Goal: Task Accomplishment & Management: Manage account settings

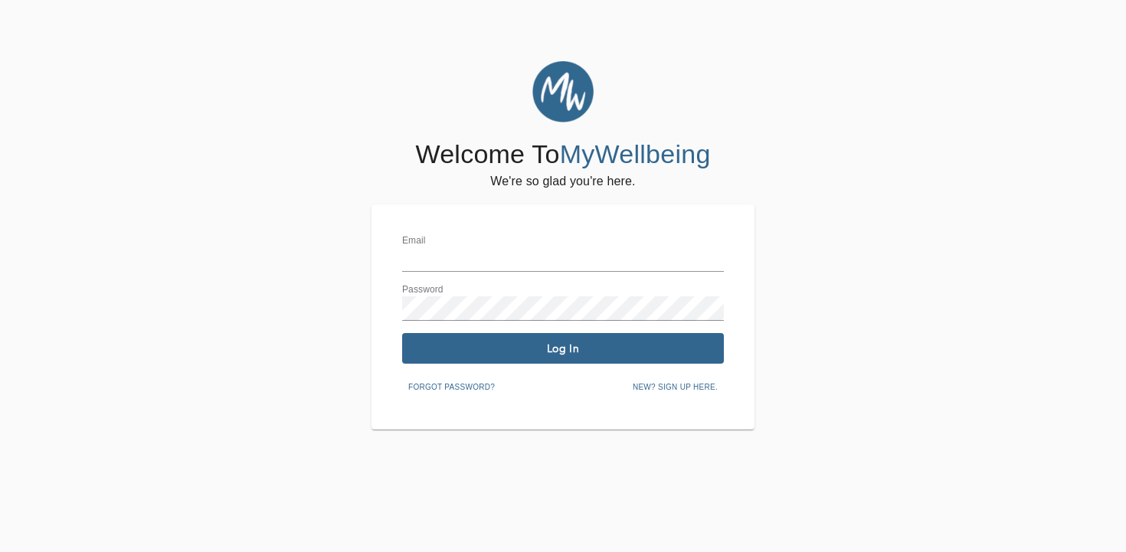
type input "[EMAIL_ADDRESS][DOMAIN_NAME]"
click at [455, 349] on span "Log In" at bounding box center [562, 349] width 309 height 15
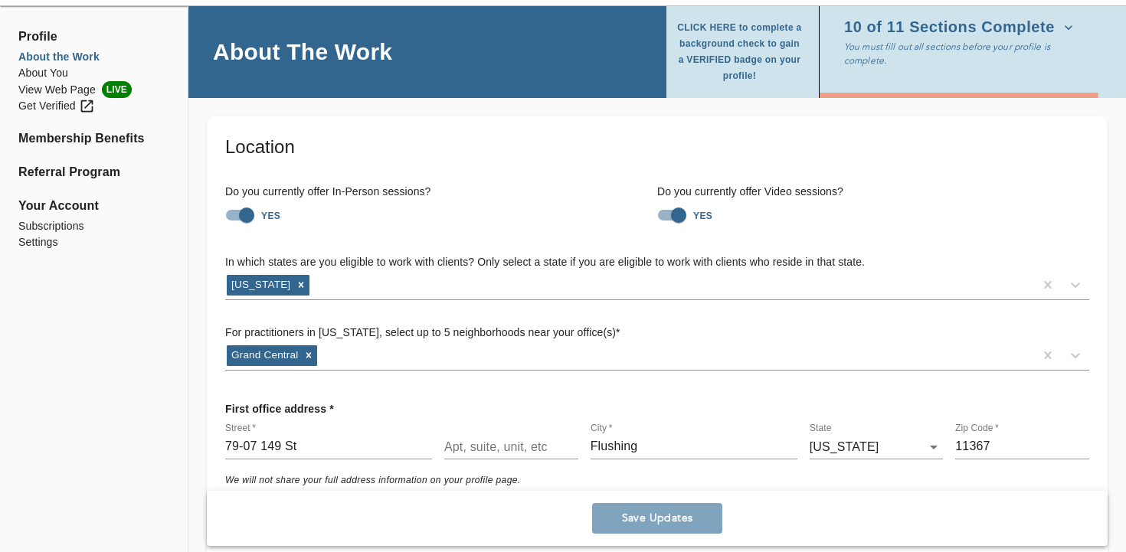
scroll to position [54, 0]
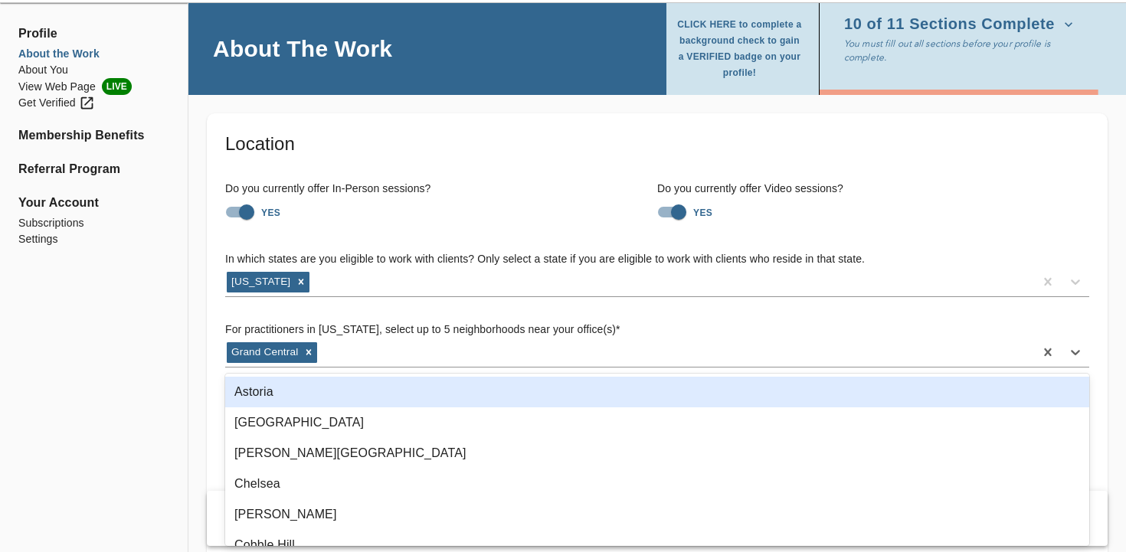
click at [455, 349] on div "Grand Central" at bounding box center [629, 352] width 809 height 25
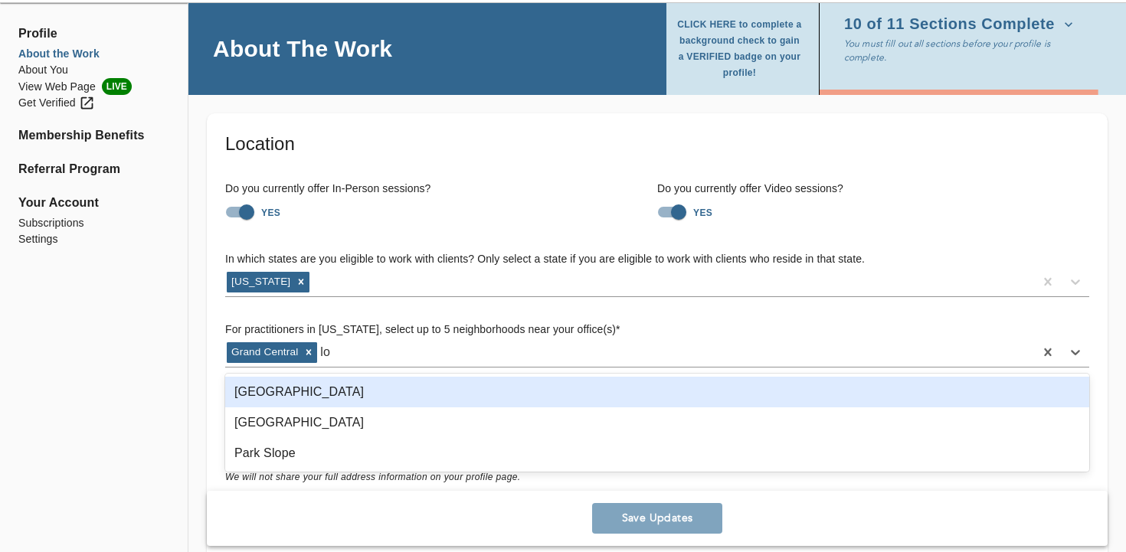
type input "l"
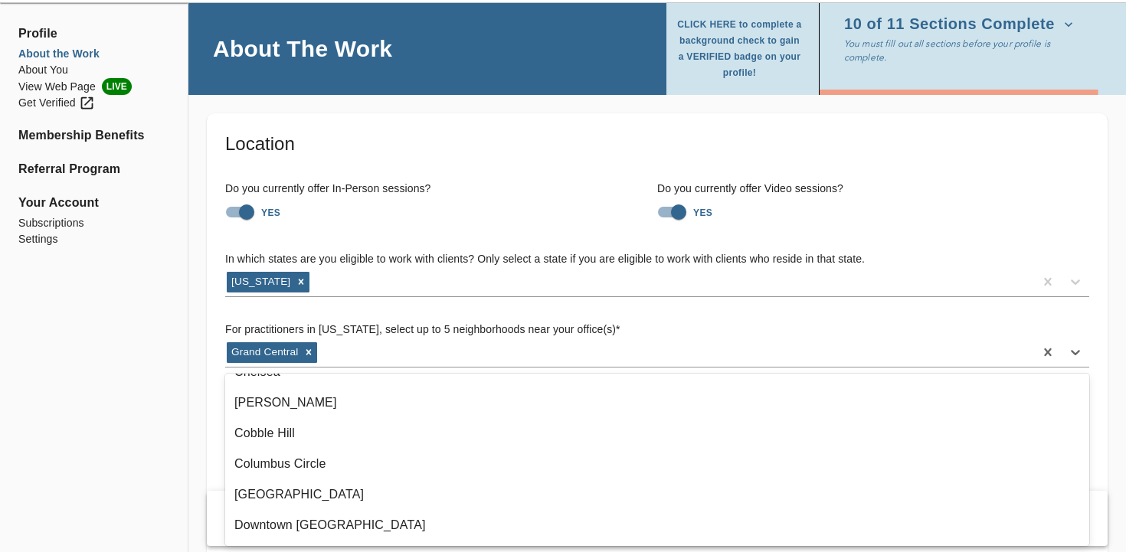
scroll to position [0, 0]
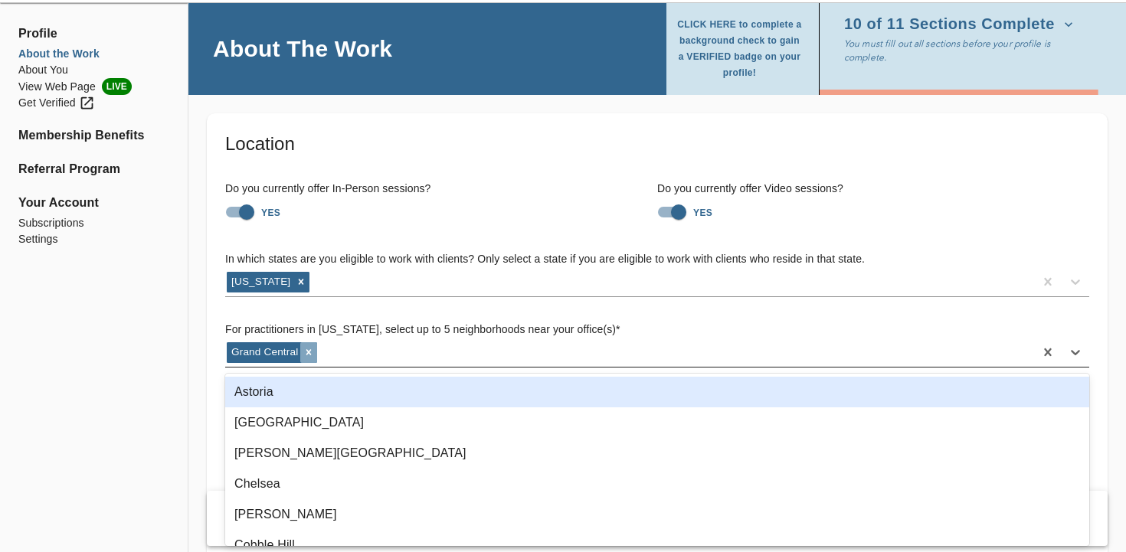
click at [313, 351] on icon at bounding box center [308, 352] width 11 height 11
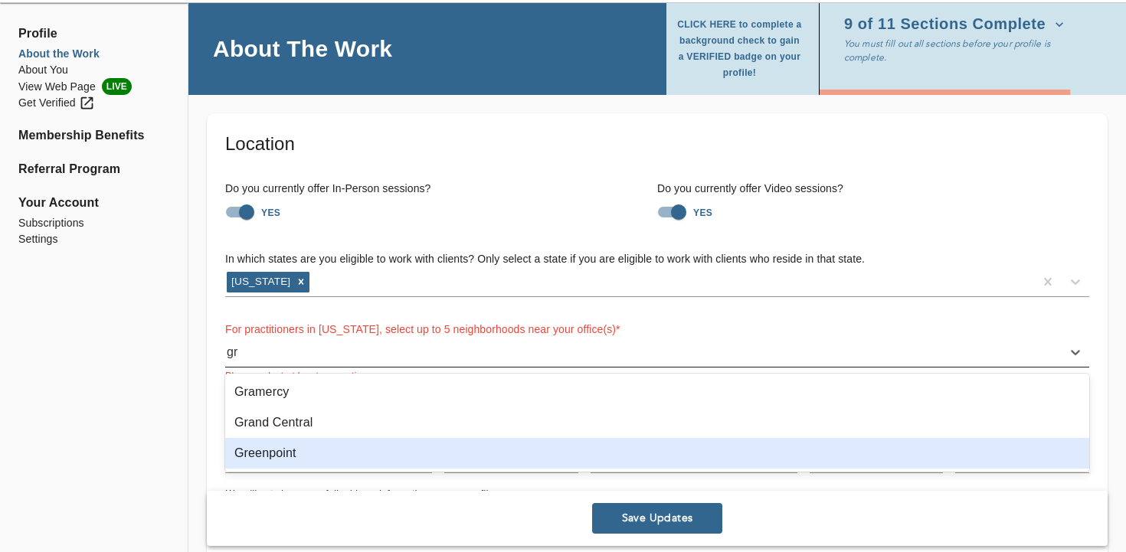
type input "g"
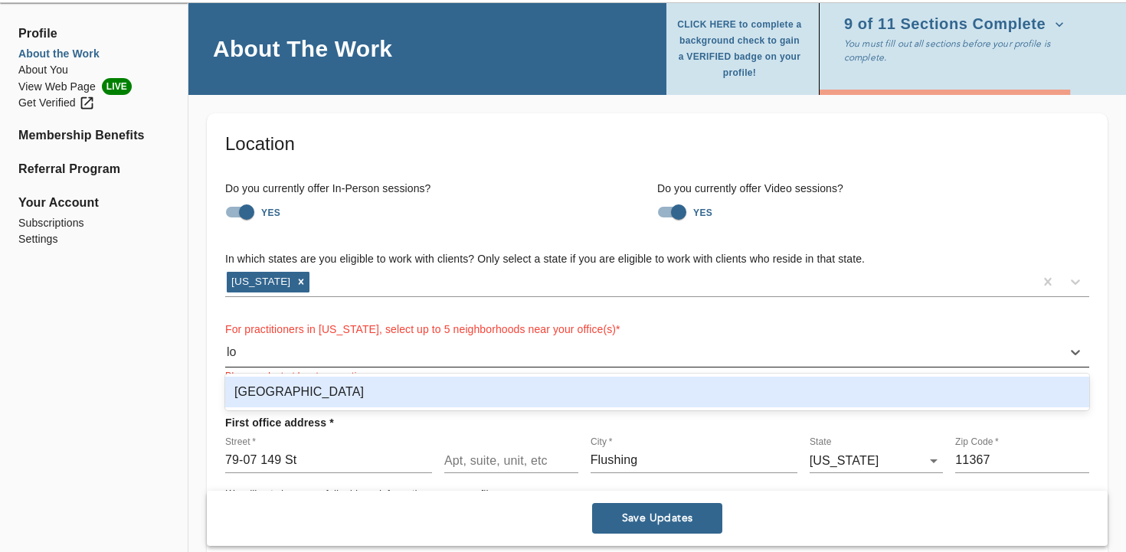
type input "l"
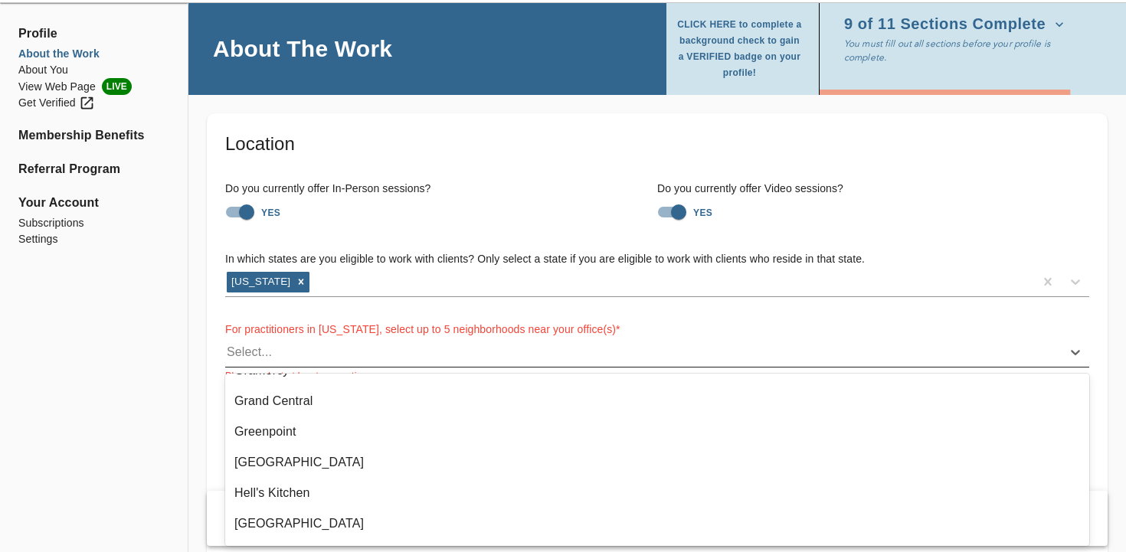
scroll to position [421, 0]
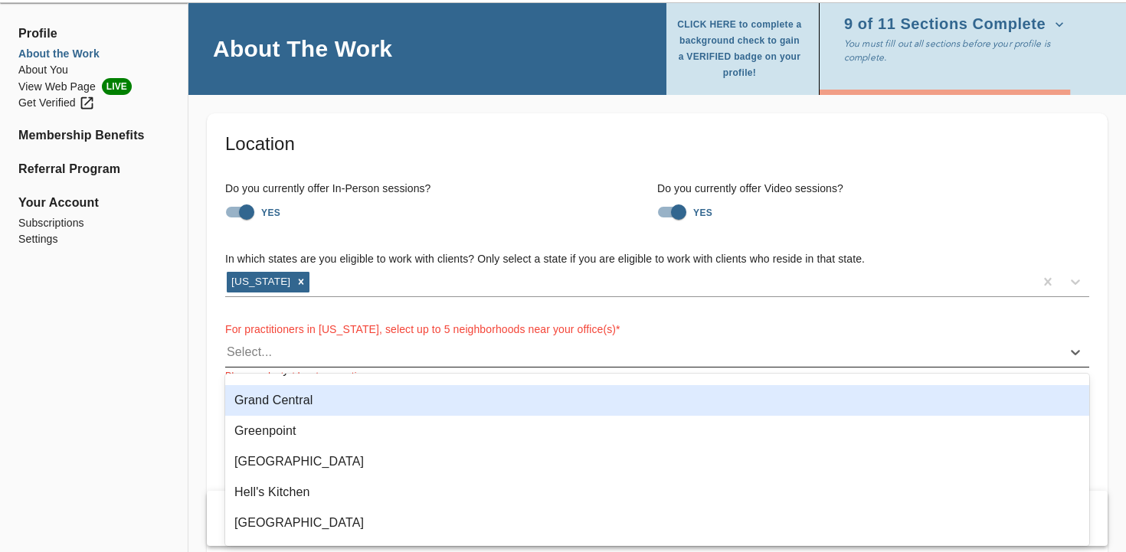
click at [290, 415] on div "Grand Central" at bounding box center [657, 400] width 864 height 31
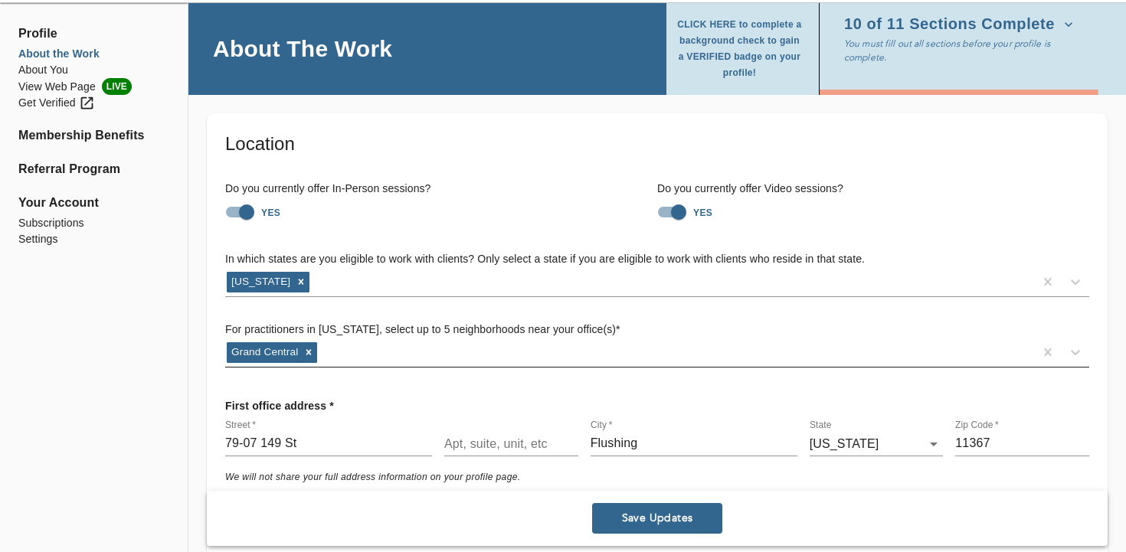
drag, startPoint x: 306, startPoint y: 443, endPoint x: 185, endPoint y: 430, distance: 121.7
type input "[STREET_ADDRESS]"
click at [498, 439] on input "text" at bounding box center [511, 444] width 134 height 25
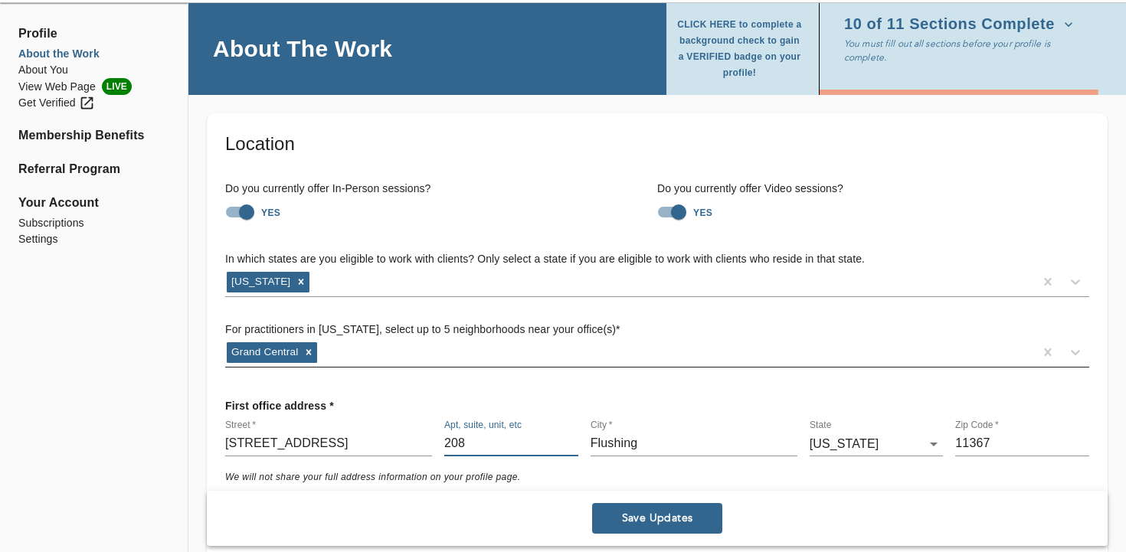
type input "208"
click at [668, 437] on input "Flushing" at bounding box center [694, 444] width 207 height 25
type input "F"
type input "g"
type input "Great Neck"
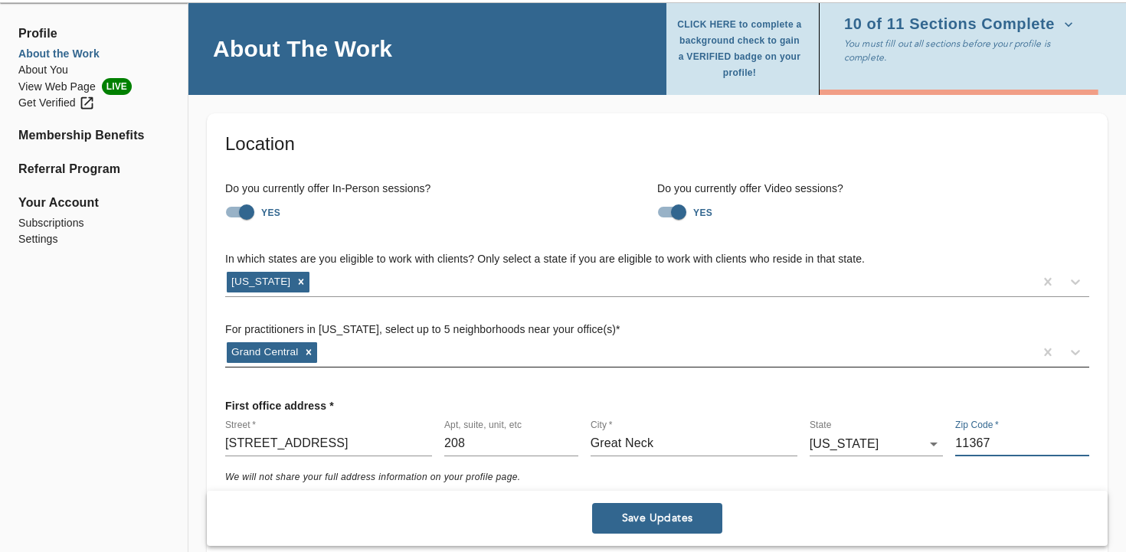
click at [1000, 454] on input "11367" at bounding box center [1022, 444] width 134 height 25
type input "1"
click at [1030, 449] on input "text" at bounding box center [1022, 444] width 134 height 25
type input "11023"
click at [678, 512] on span "Save Updates" at bounding box center [657, 519] width 118 height 15
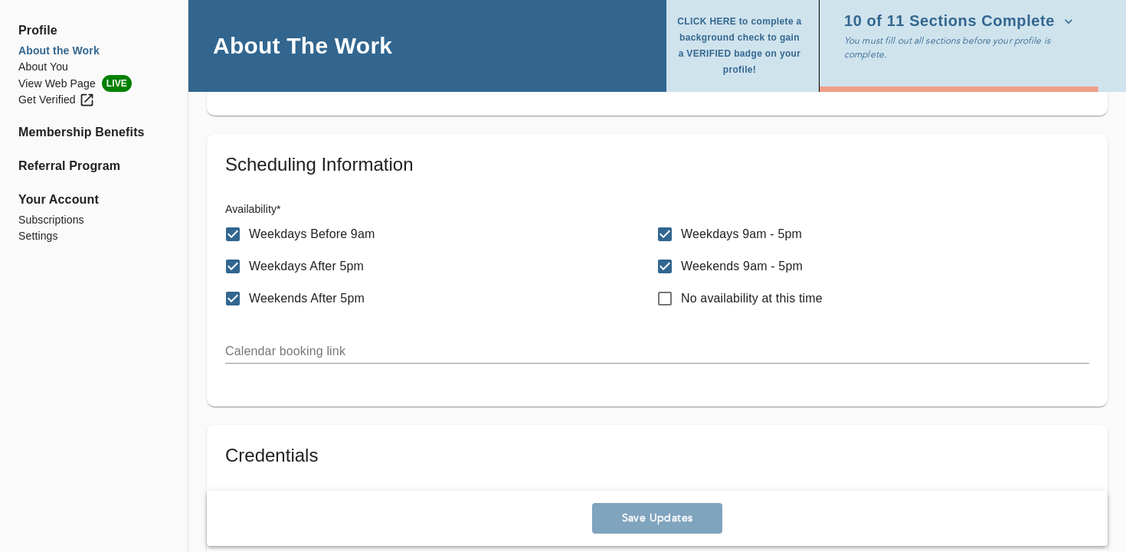
scroll to position [742, 0]
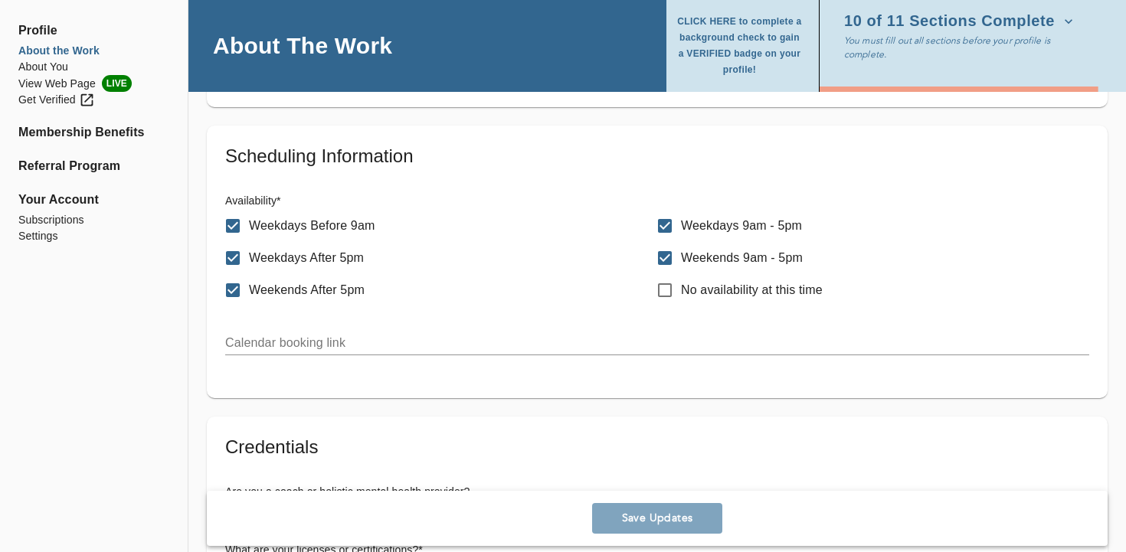
click at [312, 225] on p "Weekdays Before 9am" at bounding box center [312, 226] width 126 height 18
click at [249, 225] on input "Weekdays Before 9am" at bounding box center [233, 226] width 32 height 32
click at [312, 225] on p "Weekdays Before 9am" at bounding box center [312, 226] width 126 height 18
click at [249, 225] on input "Weekdays Before 9am" at bounding box center [233, 226] width 32 height 32
checkbox input "true"
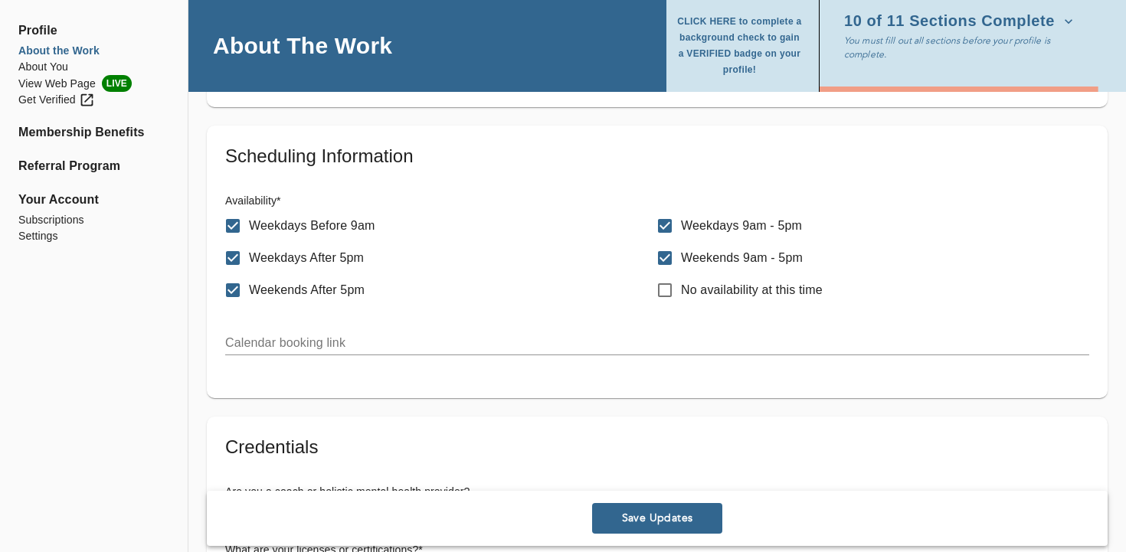
click at [277, 257] on p "Weekdays After 5pm" at bounding box center [306, 258] width 115 height 18
click at [249, 257] on input "Weekdays After 5pm" at bounding box center [233, 258] width 32 height 32
click at [277, 257] on p "Weekdays After 5pm" at bounding box center [306, 258] width 115 height 18
click at [249, 257] on input "Weekdays After 5pm" at bounding box center [233, 258] width 32 height 32
checkbox input "true"
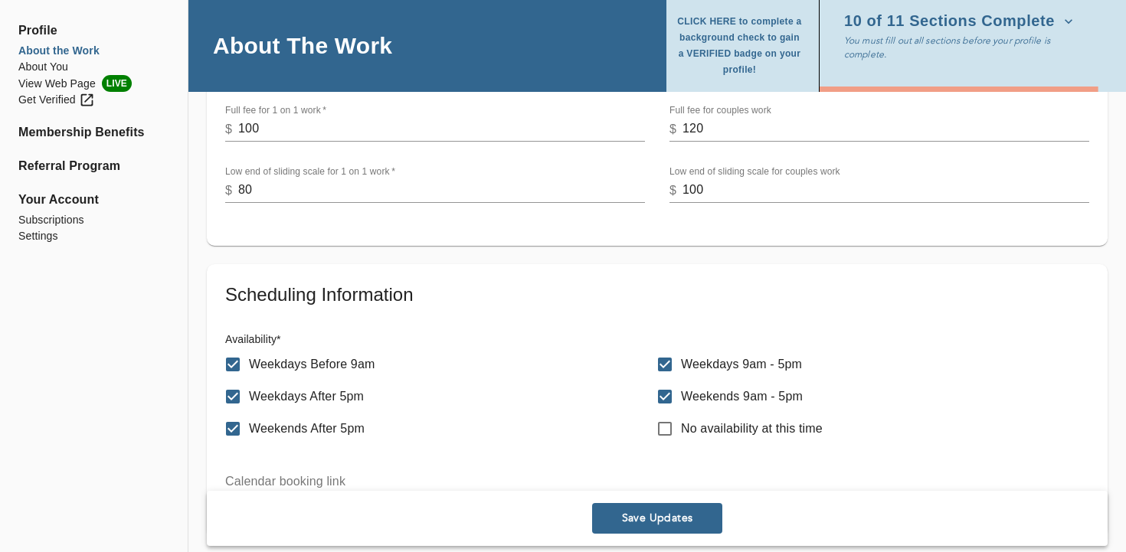
scroll to position [597, 0]
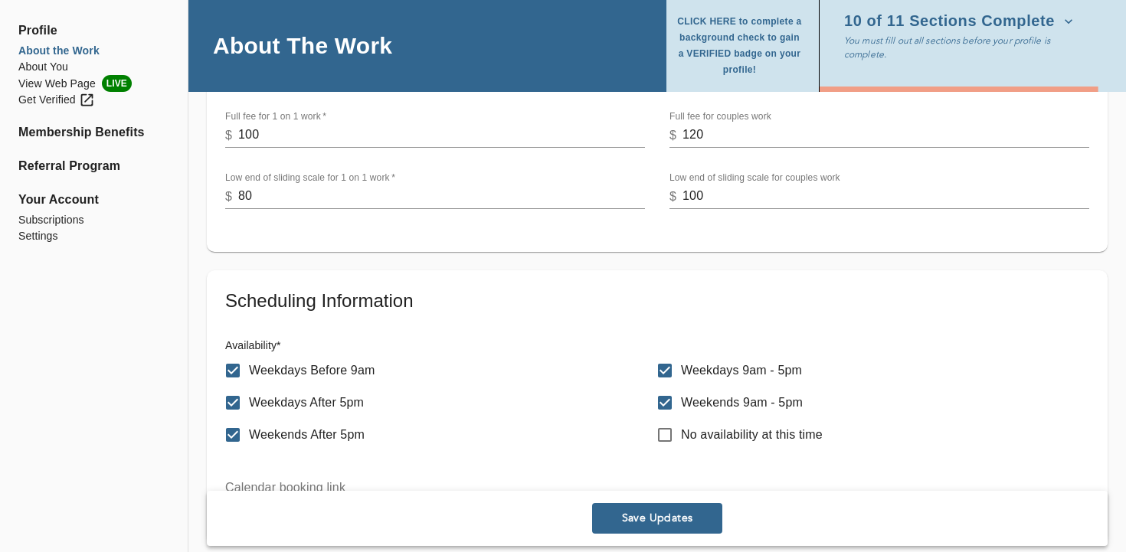
click at [665, 365] on input "Weekdays 9am - 5pm" at bounding box center [665, 371] width 32 height 32
checkbox input "true"
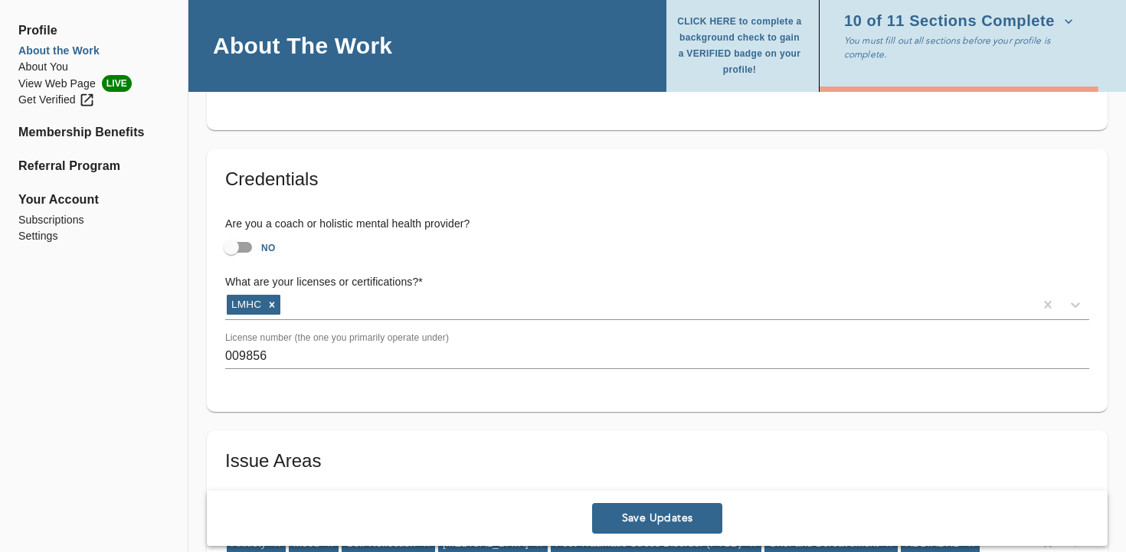
scroll to position [1012, 0]
click at [227, 236] on input "NO" at bounding box center [231, 245] width 87 height 29
checkbox input "true"
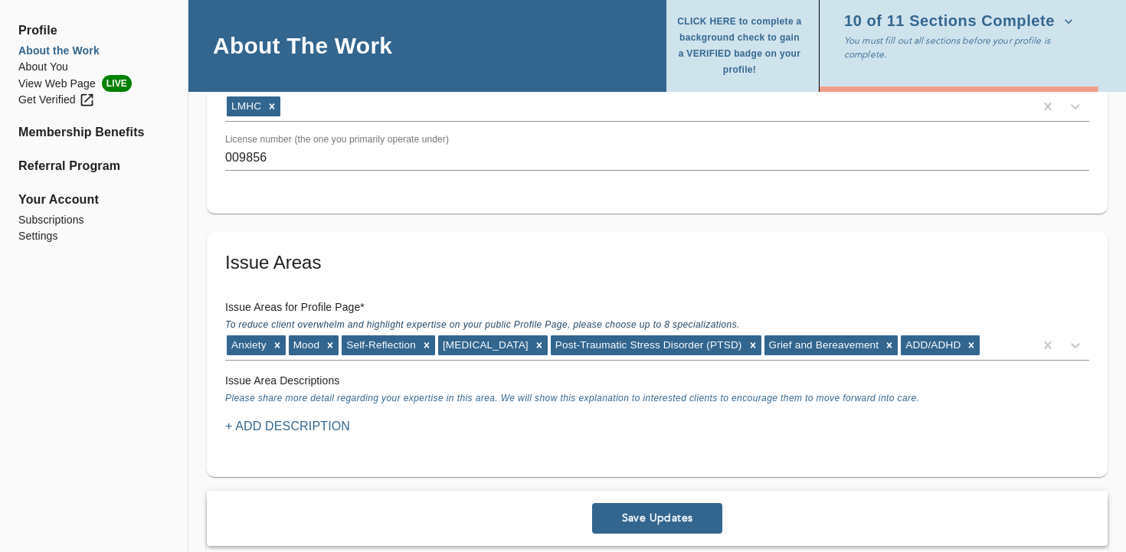
scroll to position [1211, 0]
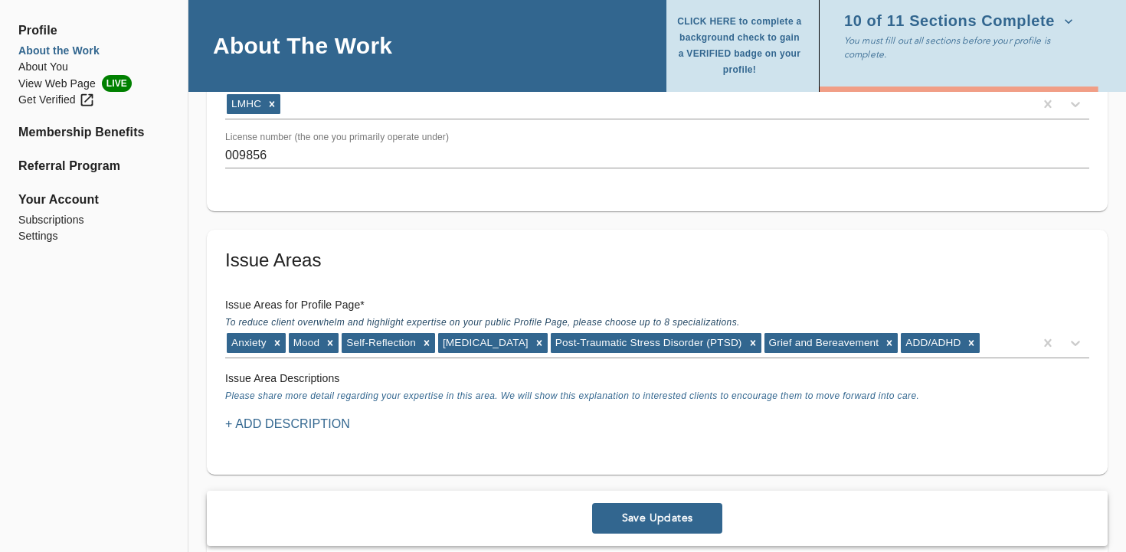
click at [316, 427] on p "+ Add Description" at bounding box center [287, 424] width 125 height 18
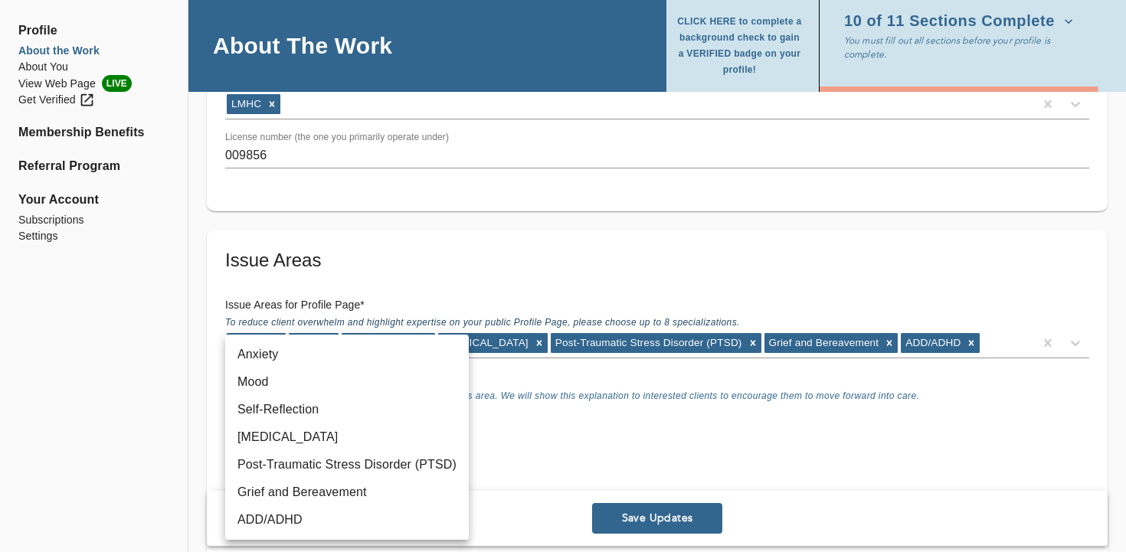
click at [148, 421] on div at bounding box center [563, 276] width 1126 height 552
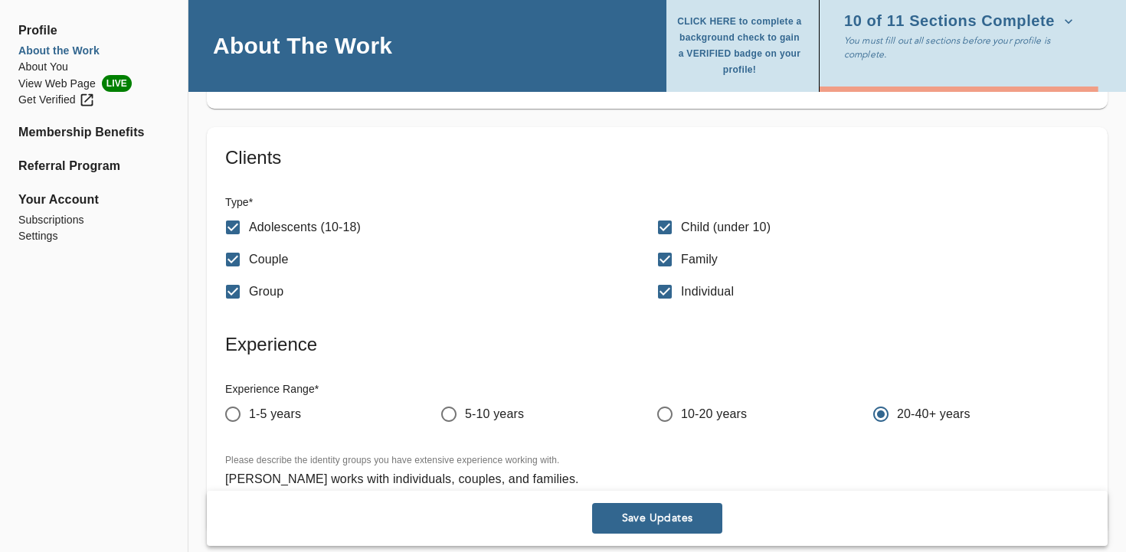
scroll to position [1725, 0]
click at [668, 410] on input "10-20 years" at bounding box center [665, 413] width 32 height 32
radio input "true"
radio input "false"
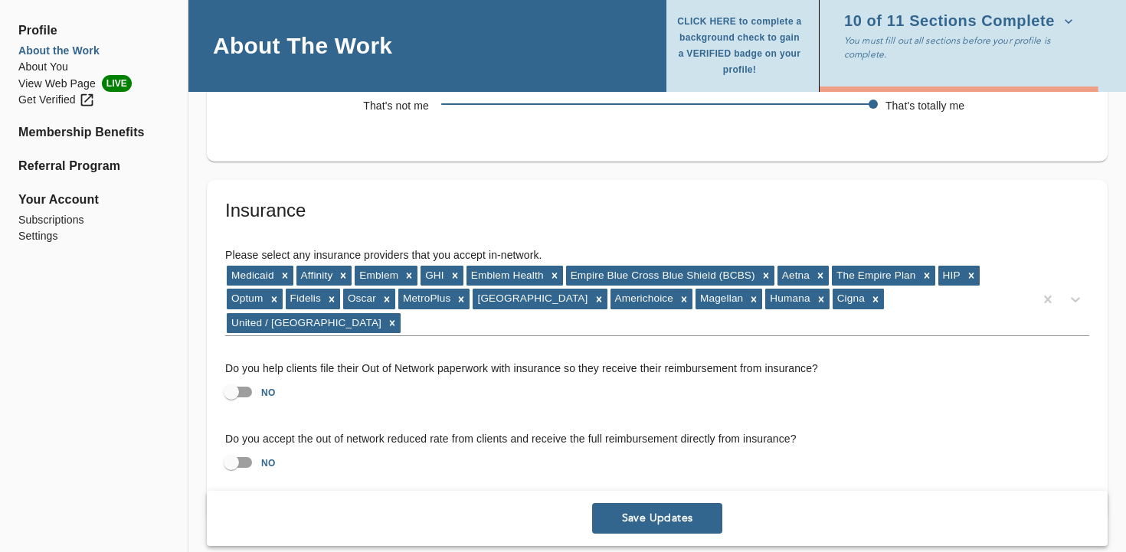
scroll to position [3067, 0]
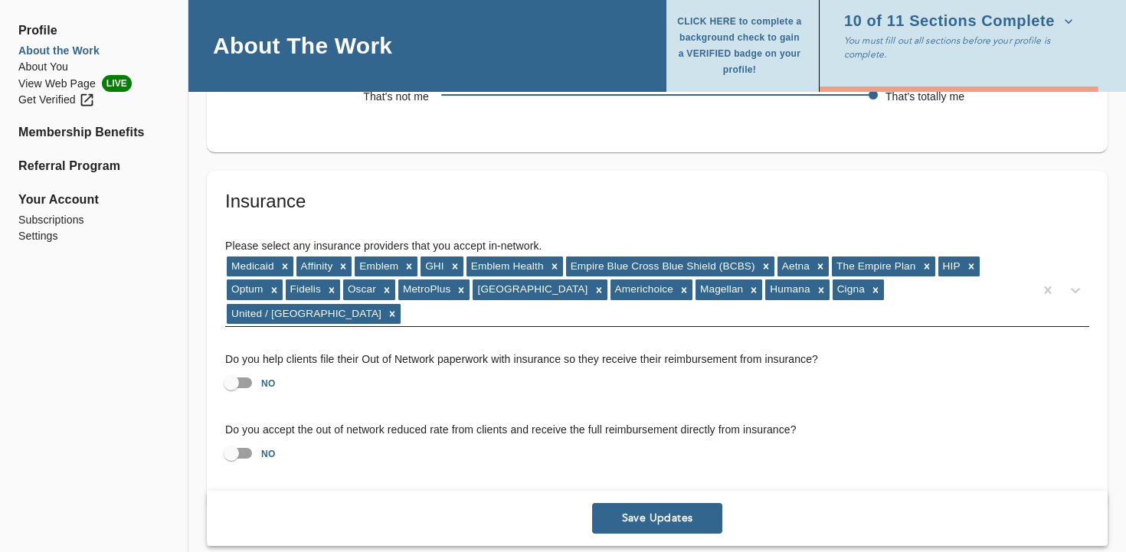
click at [971, 271] on div "Medicaid Affinity Emblem GHI Emblem Health Empire Blue Cross Blue Shield (BCBS)…" at bounding box center [629, 290] width 809 height 71
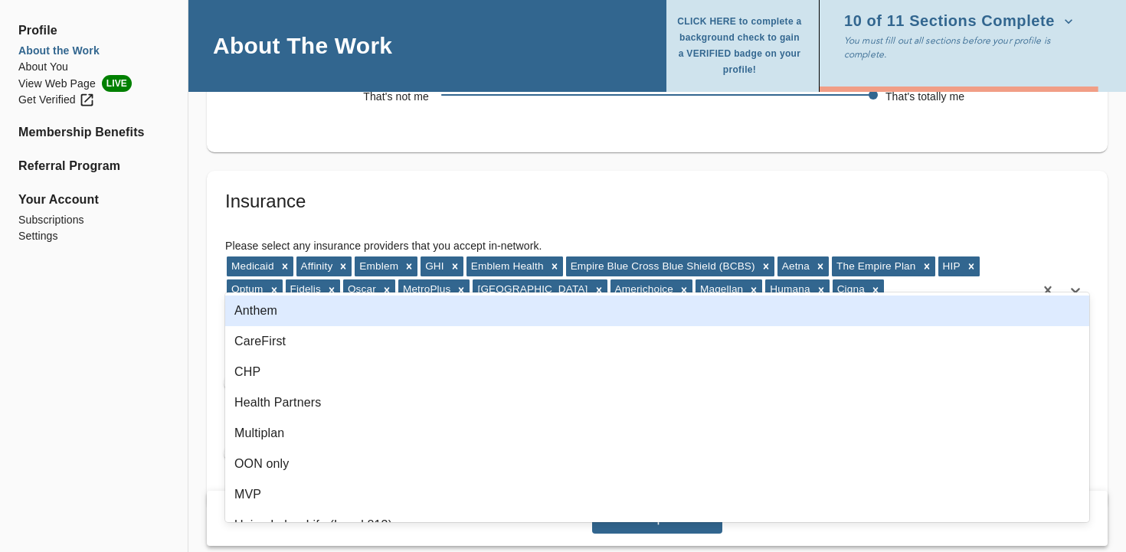
click at [401, 315] on div "Anthem" at bounding box center [657, 311] width 864 height 31
click at [381, 305] on div "CareFirst" at bounding box center [657, 311] width 864 height 31
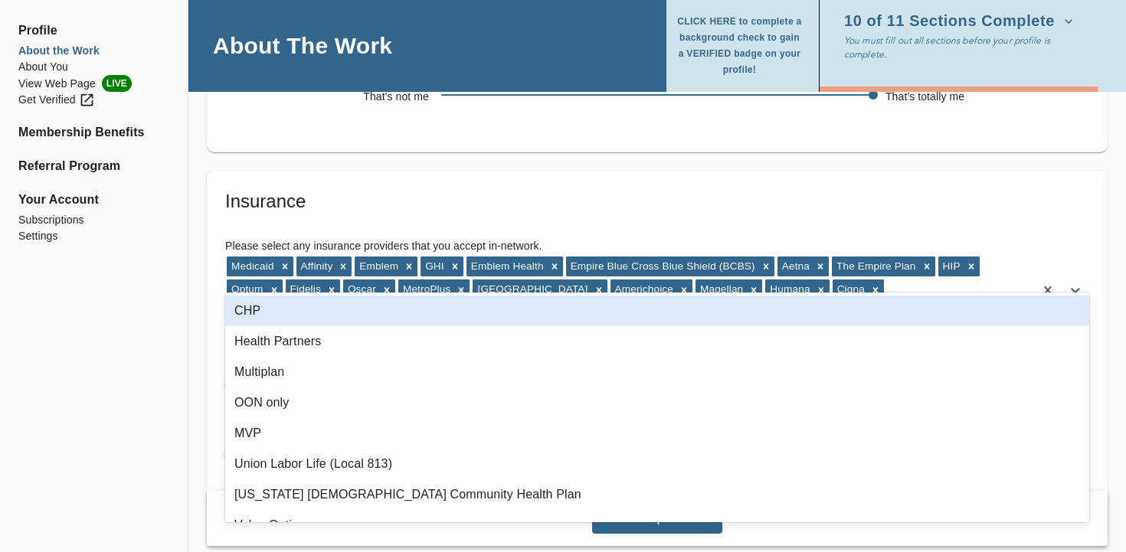
click at [385, 310] on div "CHP" at bounding box center [657, 311] width 864 height 31
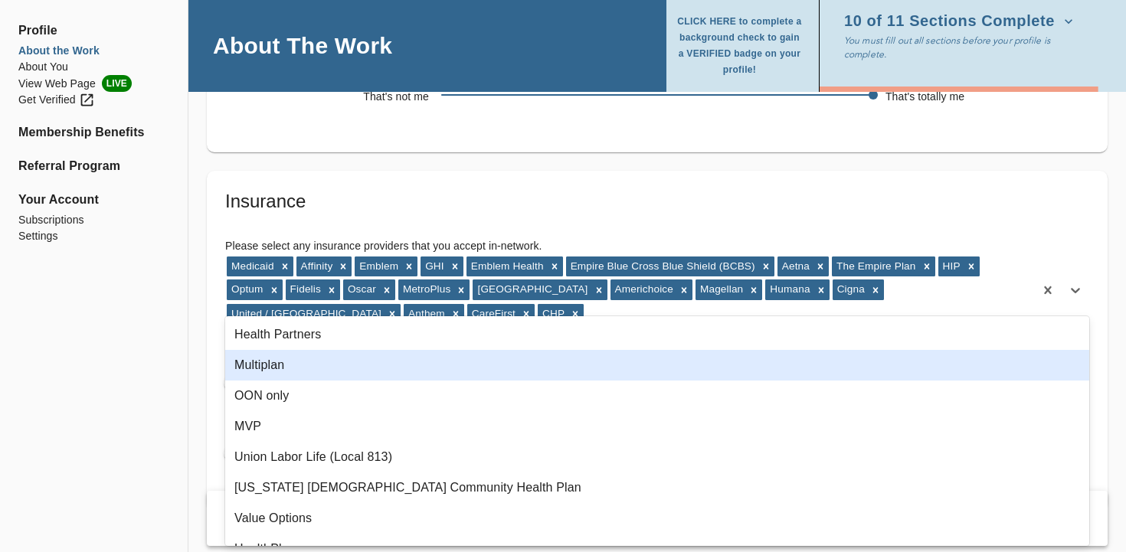
click at [348, 360] on div "Multiplan" at bounding box center [657, 365] width 864 height 31
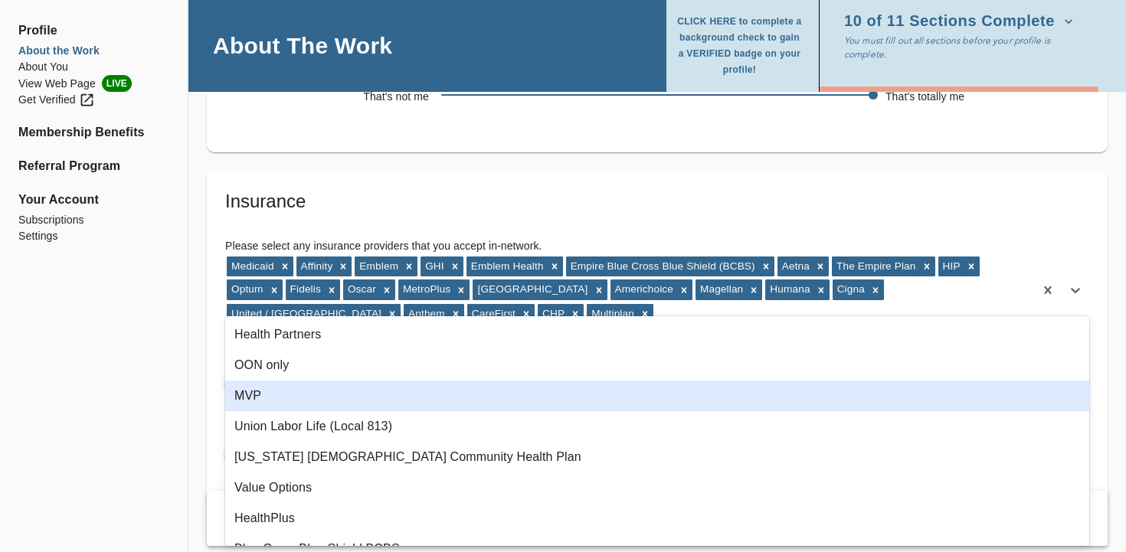
click at [335, 385] on div "MVP" at bounding box center [657, 396] width 864 height 31
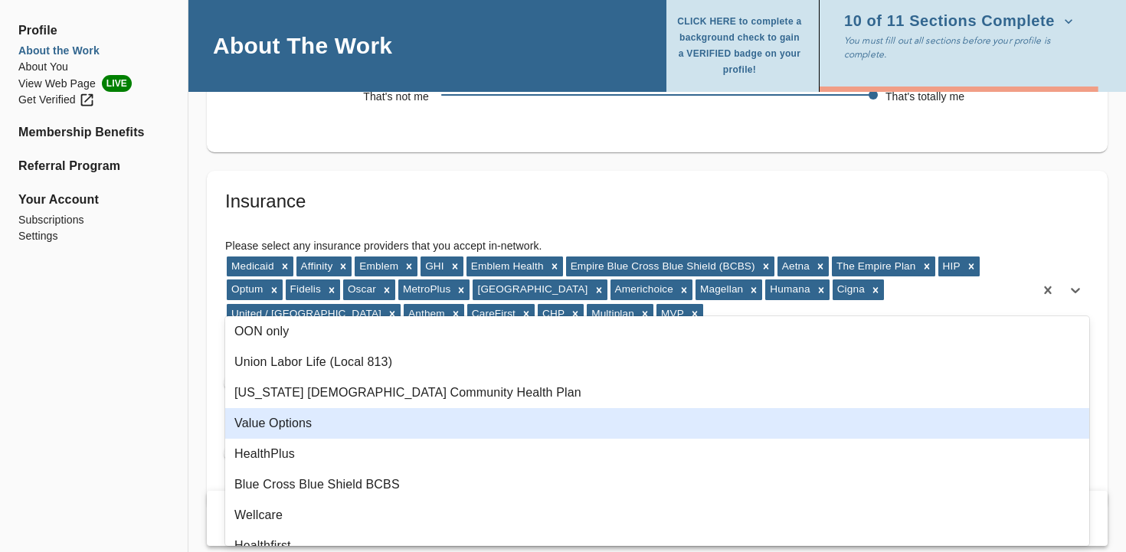
scroll to position [38, 0]
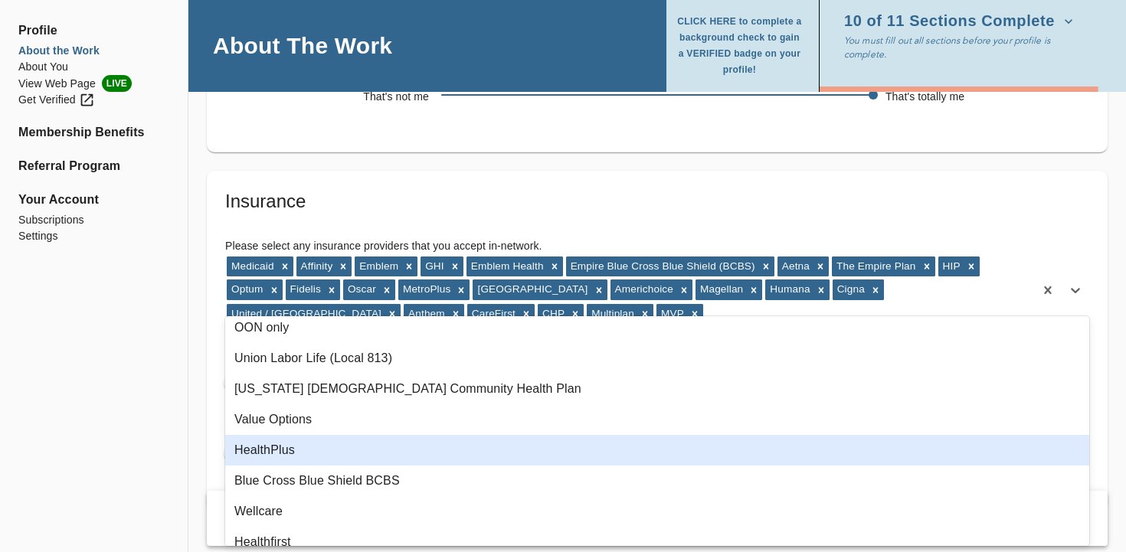
click at [329, 450] on div "HealthPlus" at bounding box center [657, 450] width 864 height 31
click at [330, 454] on div "Blue Cross Blue Shield BCBS" at bounding box center [657, 450] width 864 height 31
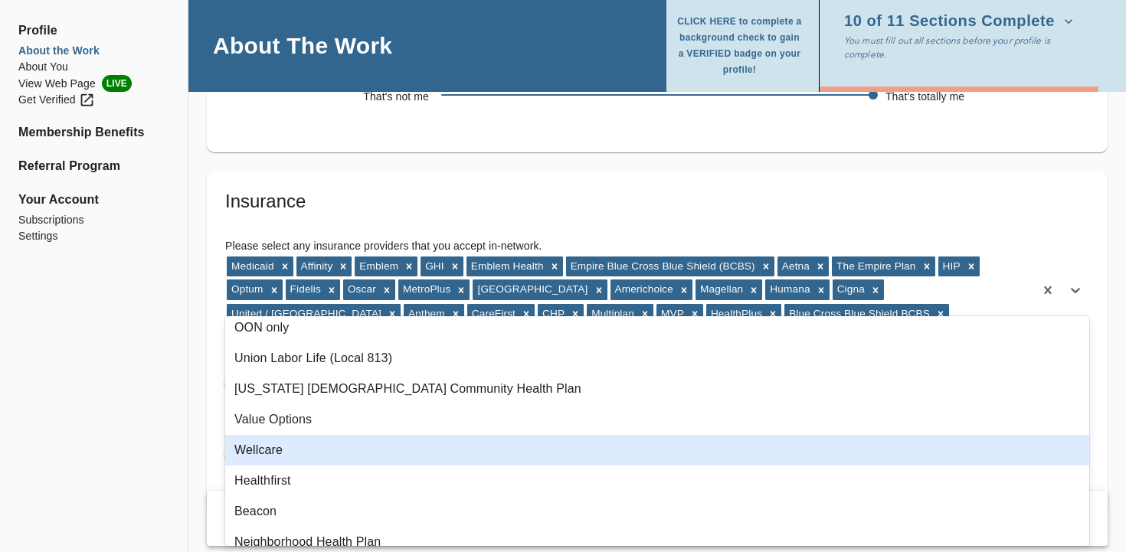
click at [330, 454] on div "Wellcare" at bounding box center [657, 450] width 864 height 31
click at [330, 454] on div "Healthfirst" at bounding box center [657, 450] width 864 height 31
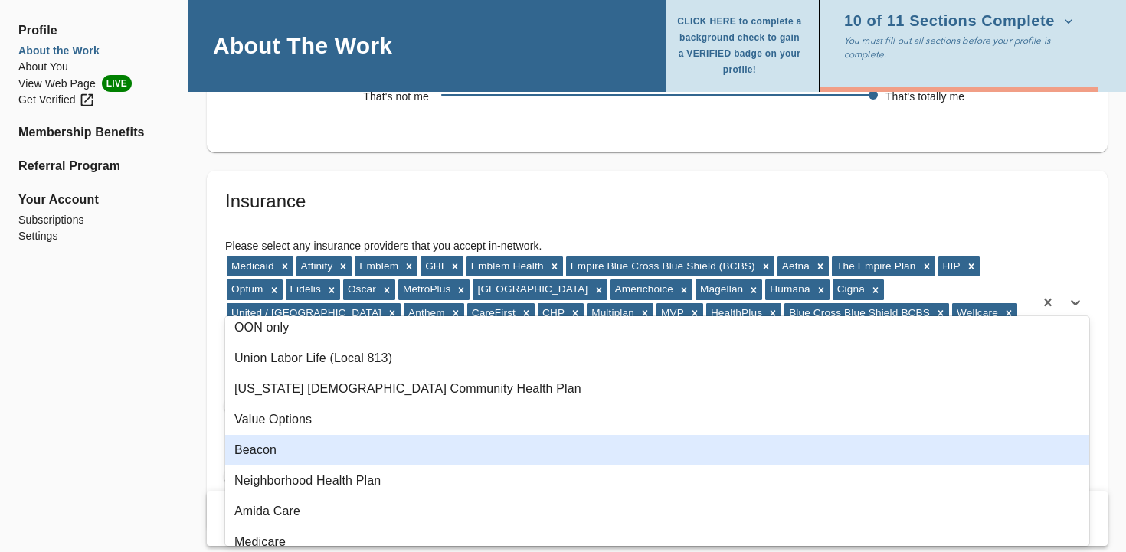
click at [330, 454] on div "Beacon" at bounding box center [657, 450] width 864 height 31
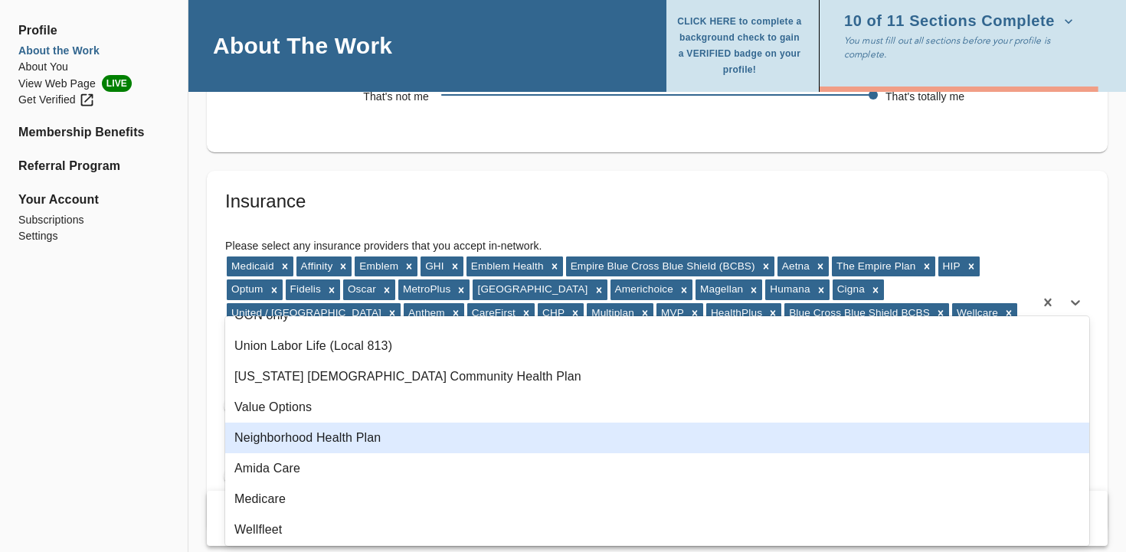
scroll to position [58, 0]
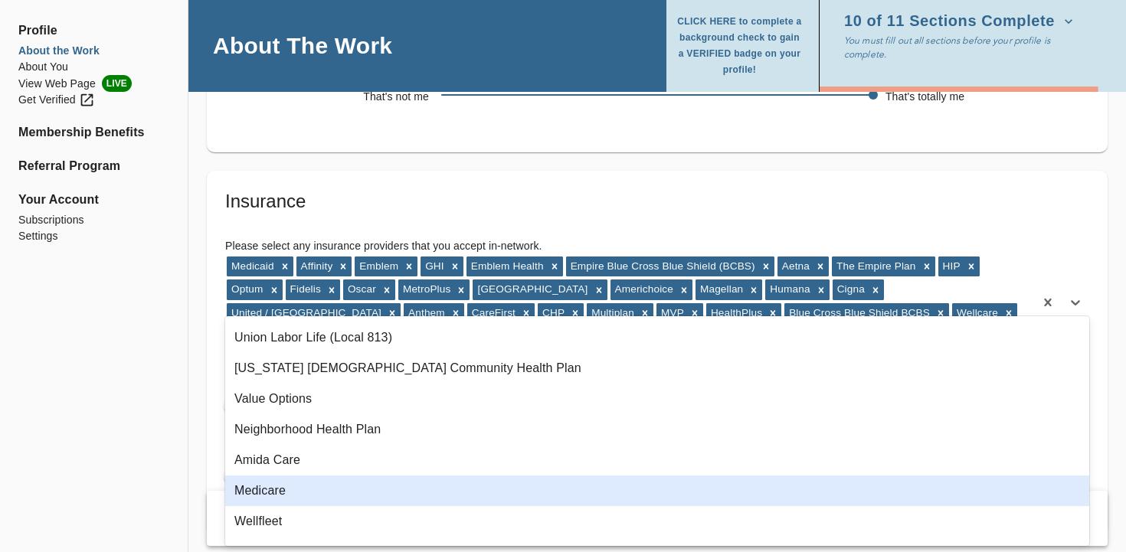
click at [327, 493] on div "Medicare" at bounding box center [657, 491] width 864 height 31
click at [327, 493] on div "Wellfleet" at bounding box center [657, 491] width 864 height 31
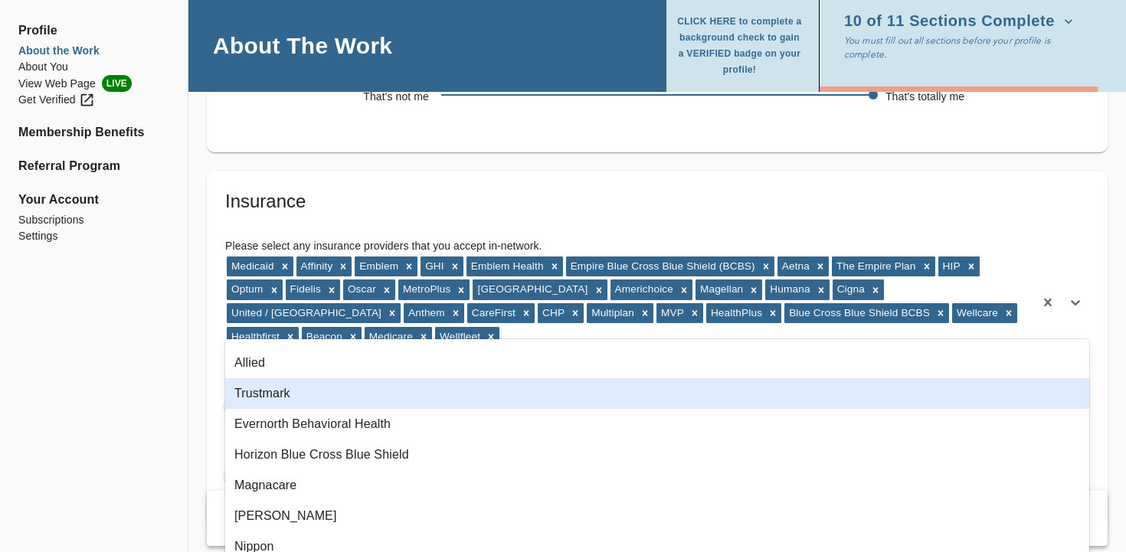
scroll to position [639, 0]
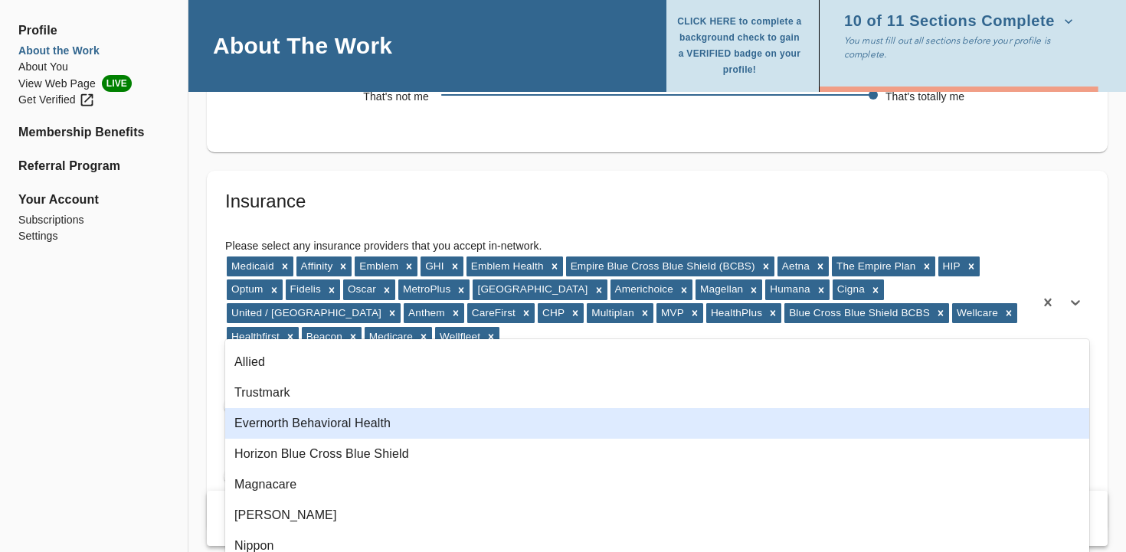
click at [317, 424] on div "Evernorth Behavioral Health" at bounding box center [657, 423] width 864 height 31
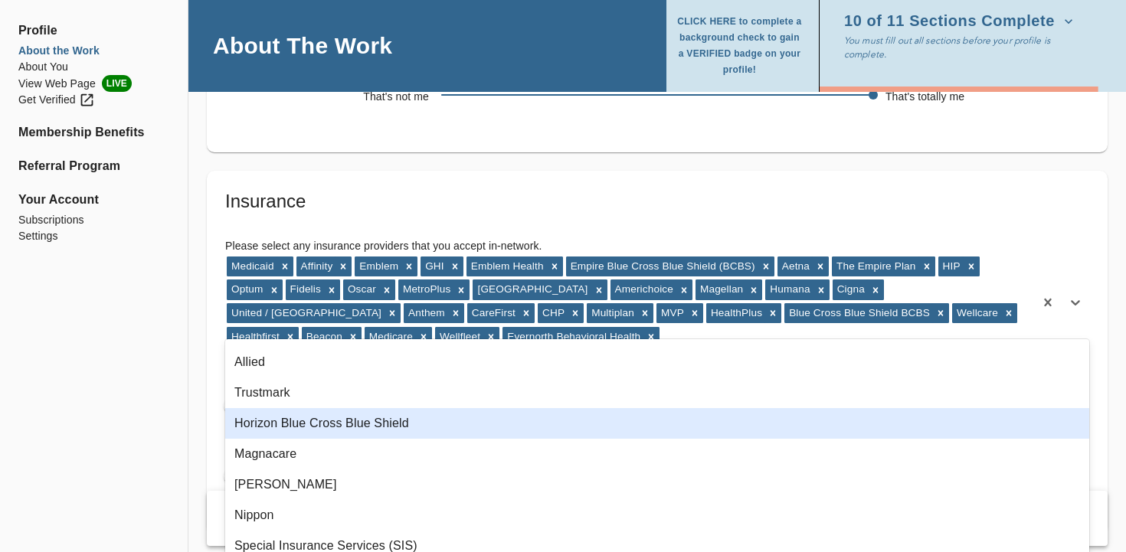
click at [317, 424] on div "Horizon Blue Cross Blue Shield" at bounding box center [657, 423] width 864 height 31
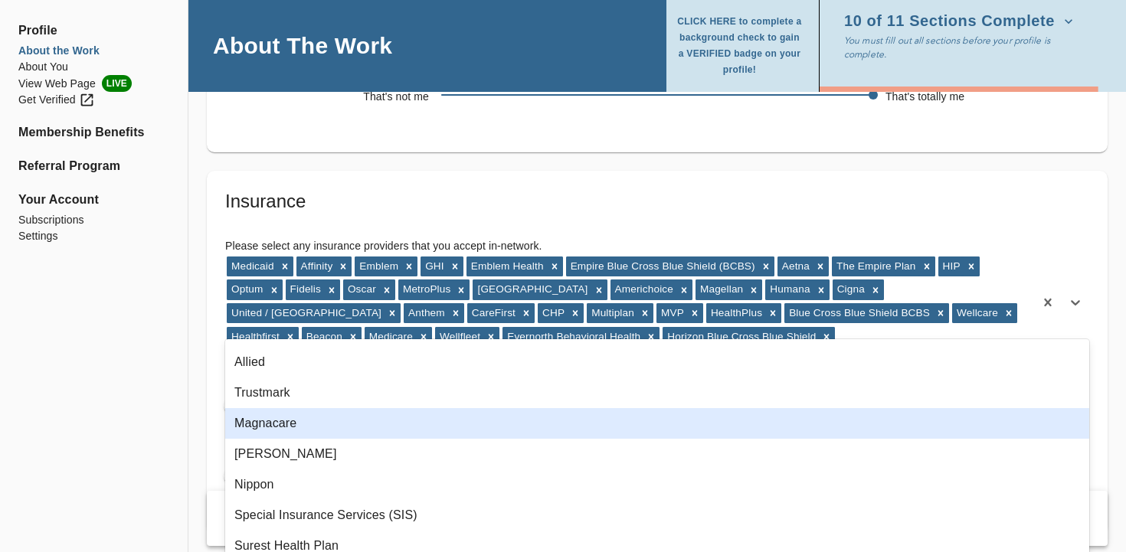
click at [310, 435] on div "Magnacare" at bounding box center [657, 423] width 864 height 31
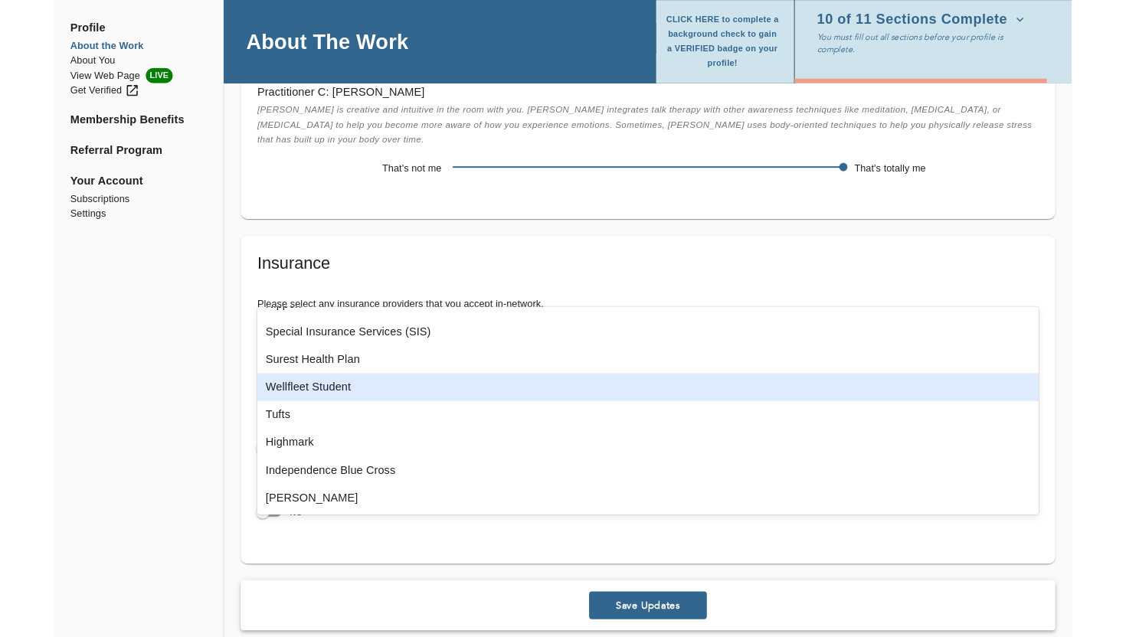
scroll to position [3045, 0]
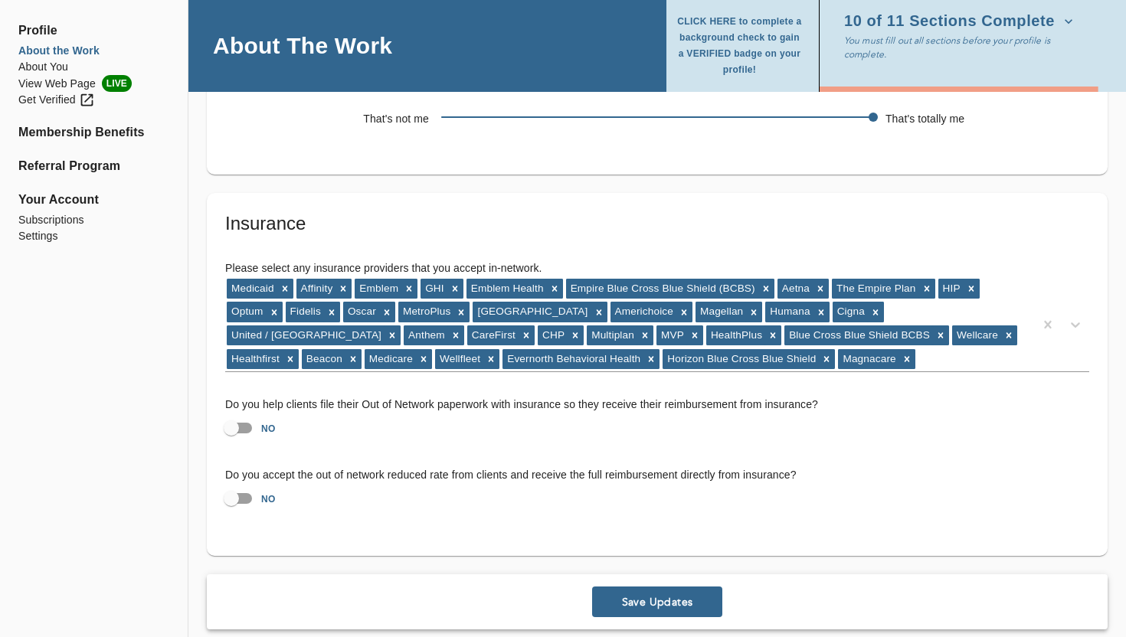
click at [236, 414] on input "NO" at bounding box center [231, 428] width 87 height 29
checkbox input "true"
click at [237, 484] on input "NO" at bounding box center [231, 498] width 87 height 29
checkbox input "true"
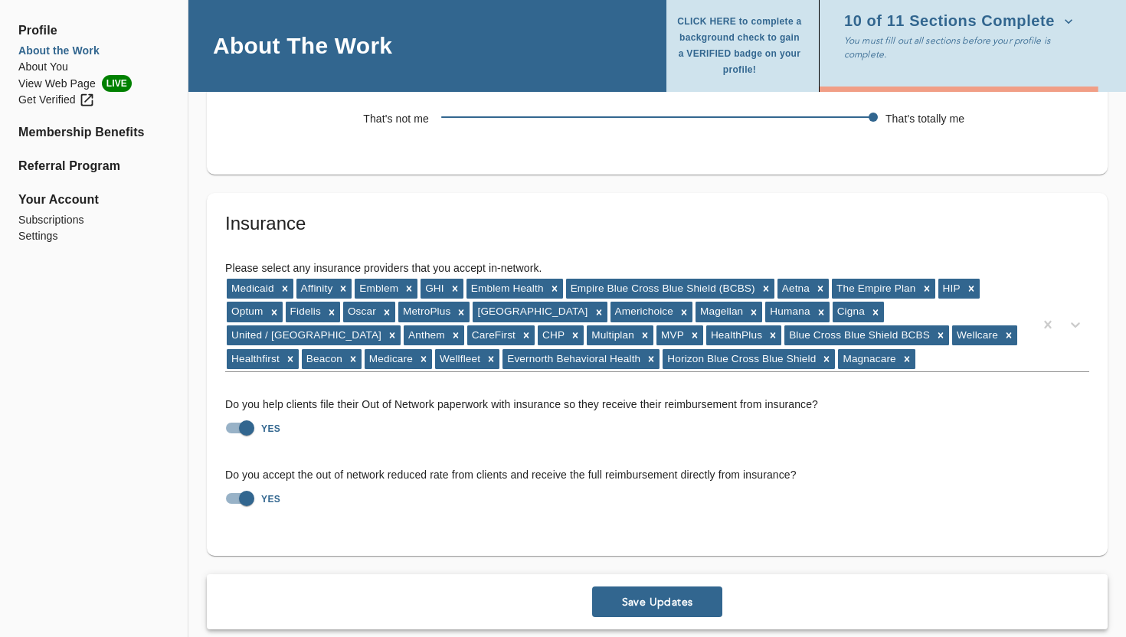
click at [655, 551] on button "Save Updates" at bounding box center [657, 602] width 130 height 31
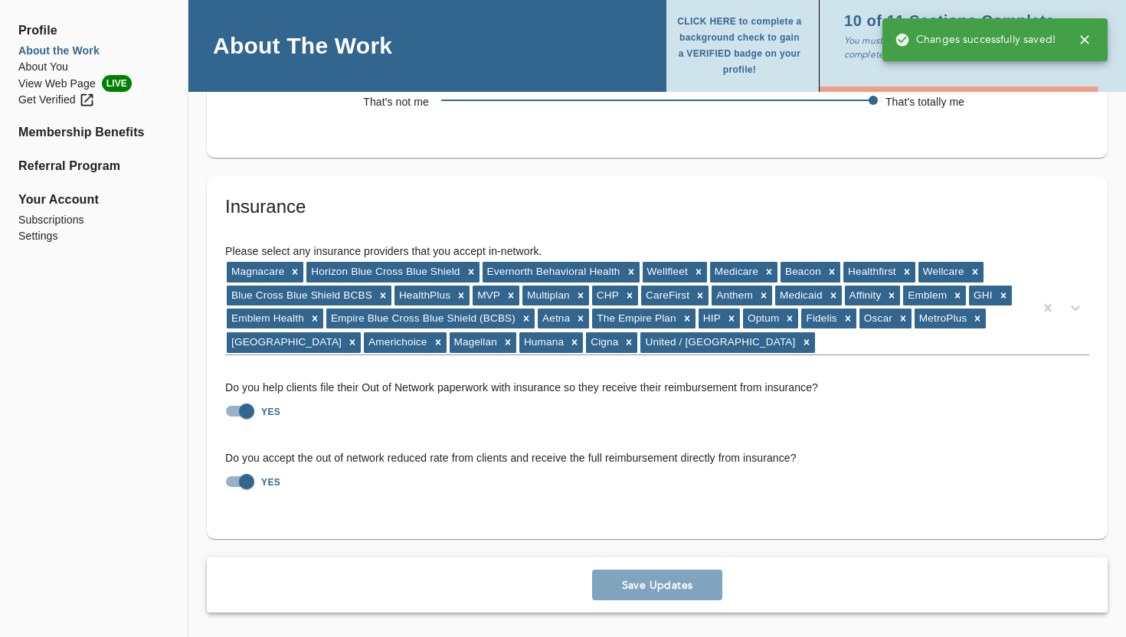
scroll to position [2898, 0]
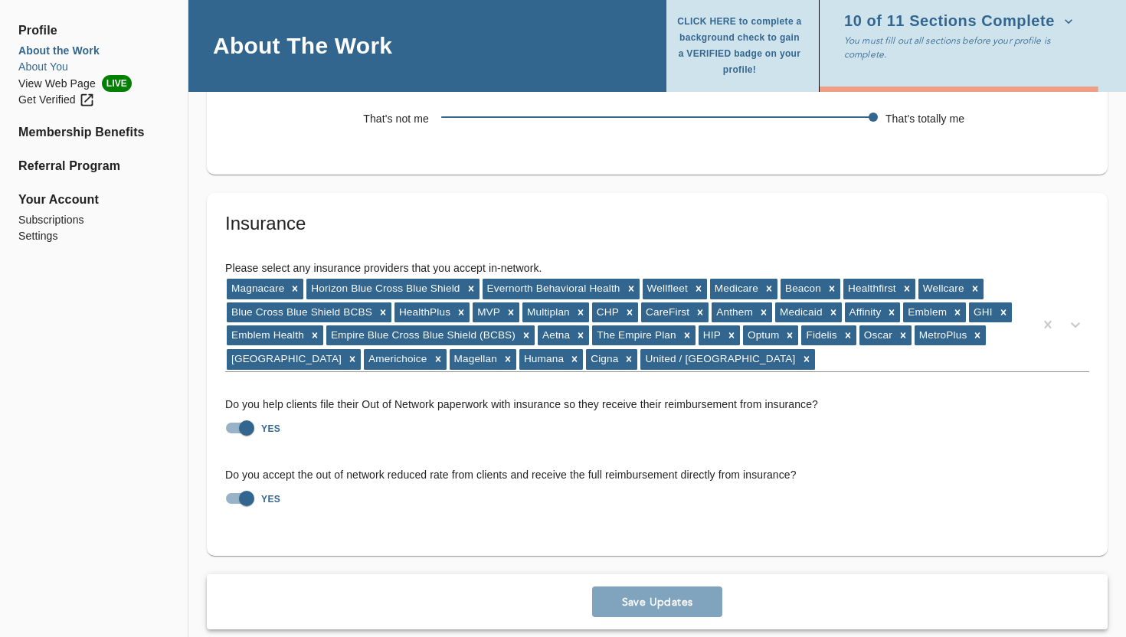
click at [58, 64] on li "About You" at bounding box center [93, 67] width 151 height 16
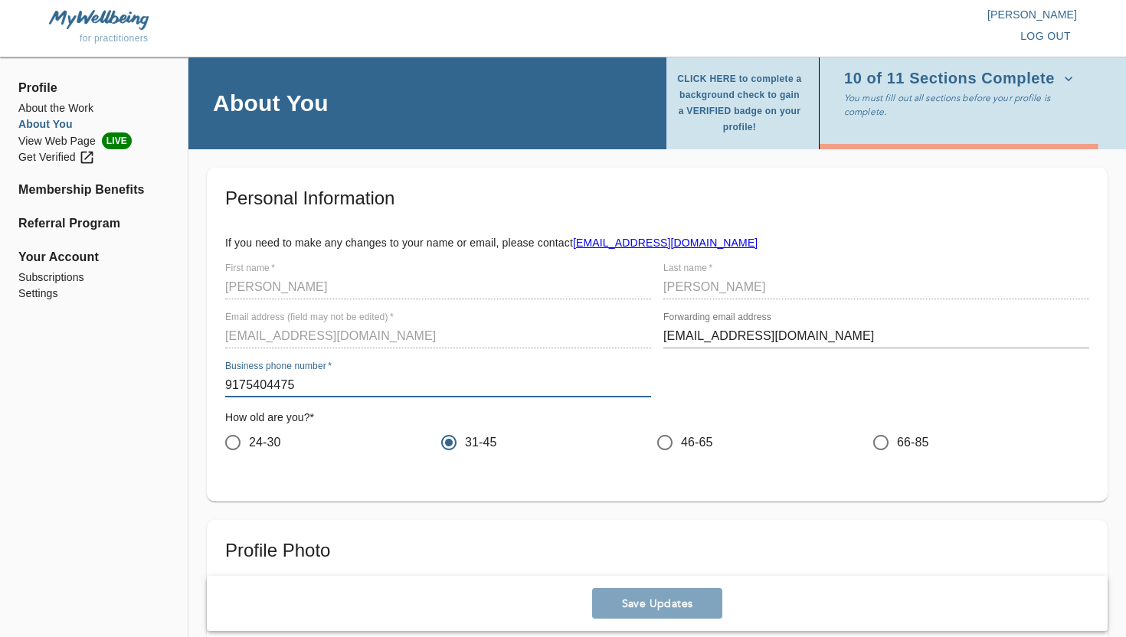
drag, startPoint x: 321, startPoint y: 387, endPoint x: 190, endPoint y: 340, distance: 139.1
type input "9179770122"
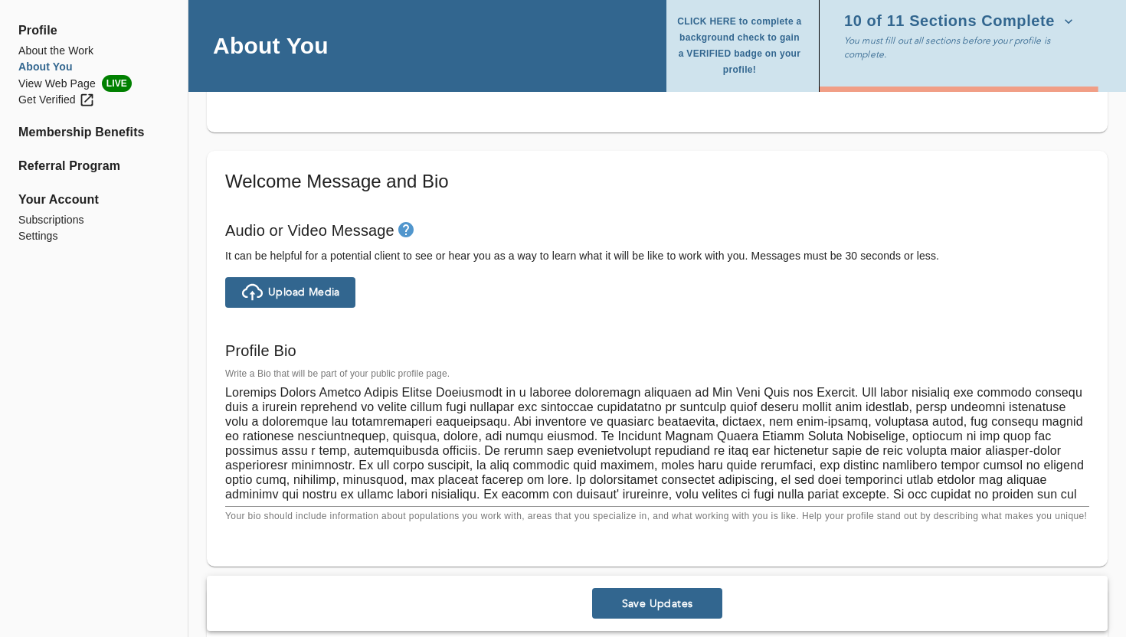
scroll to position [15, 0]
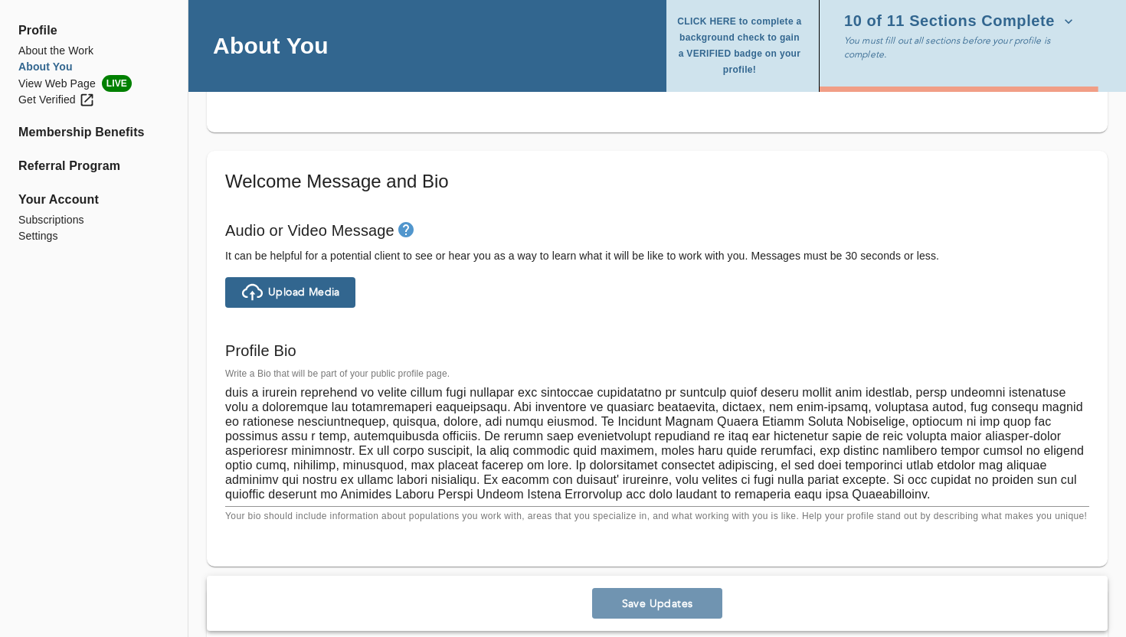
click at [673, 551] on span "Save Updates" at bounding box center [657, 604] width 118 height 15
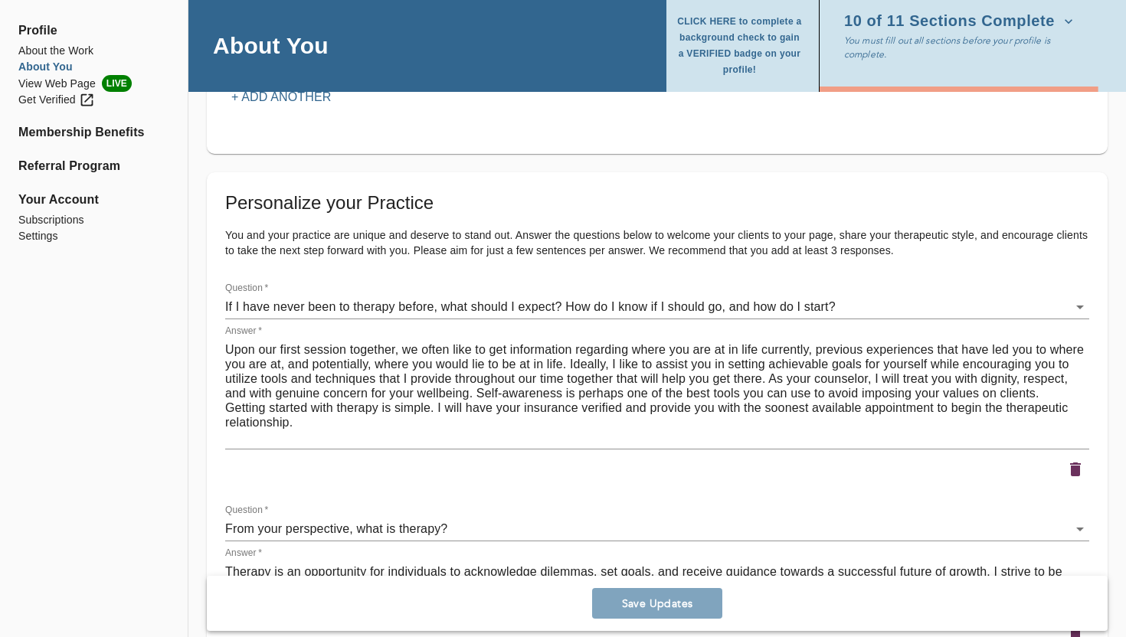
scroll to position [2009, 0]
click at [77, 49] on li "About the Work" at bounding box center [93, 51] width 151 height 16
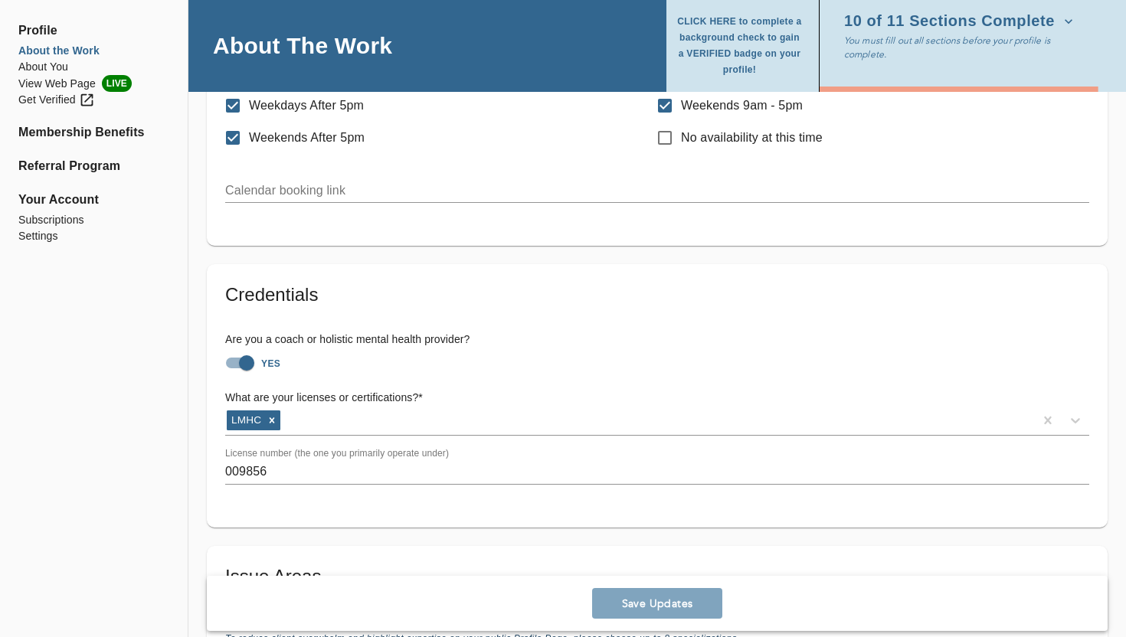
scroll to position [893, 0]
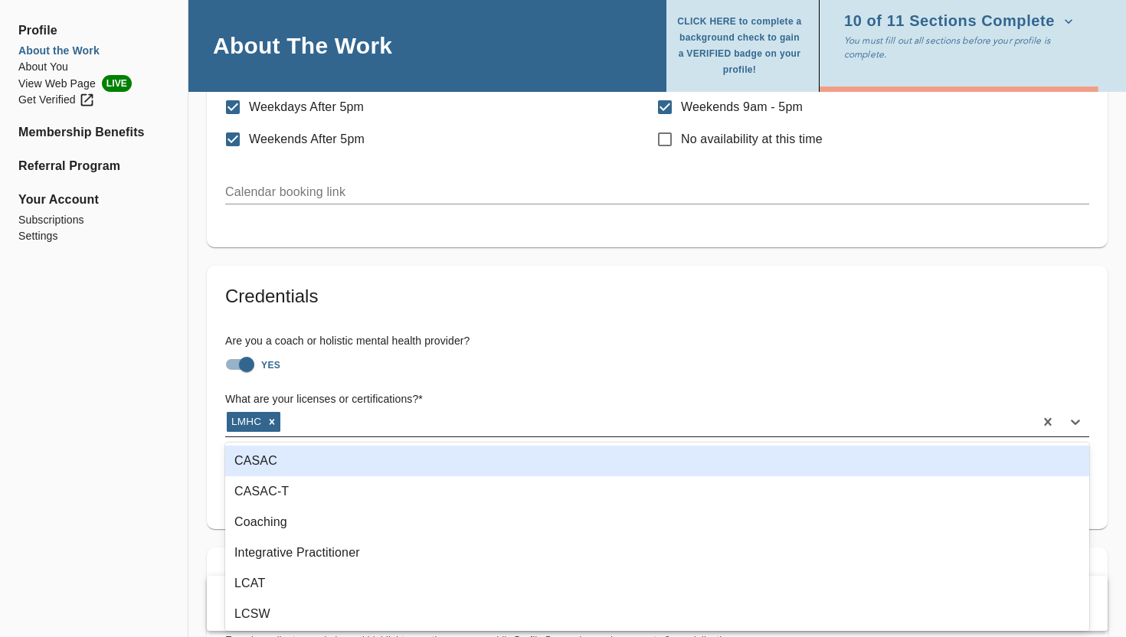
click at [308, 417] on div "LMHC" at bounding box center [629, 422] width 809 height 25
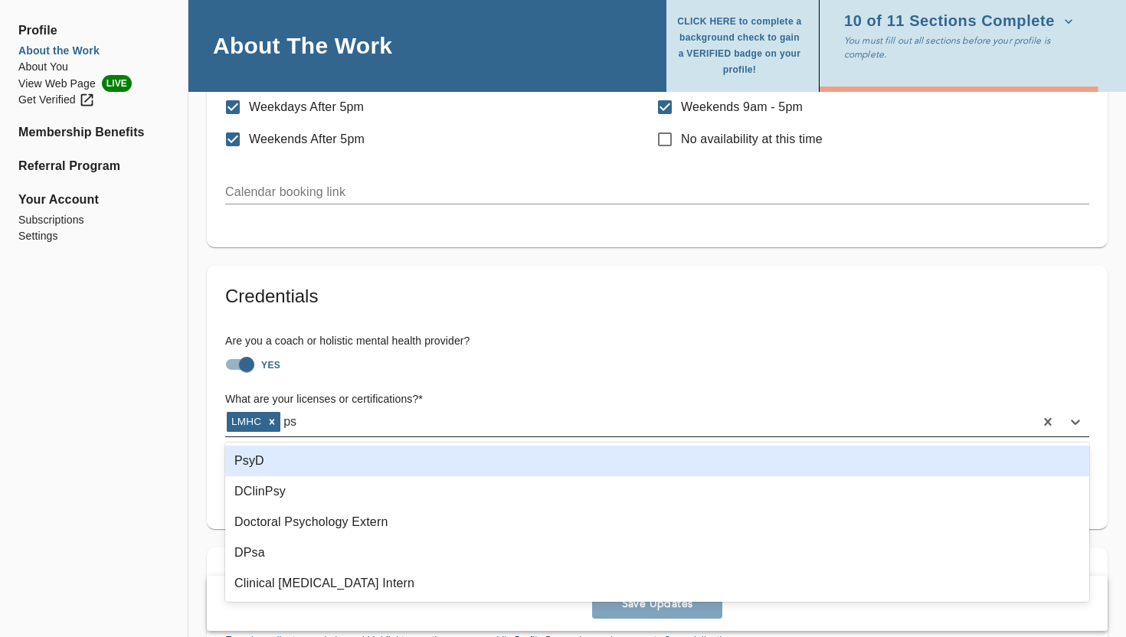
type input "psy"
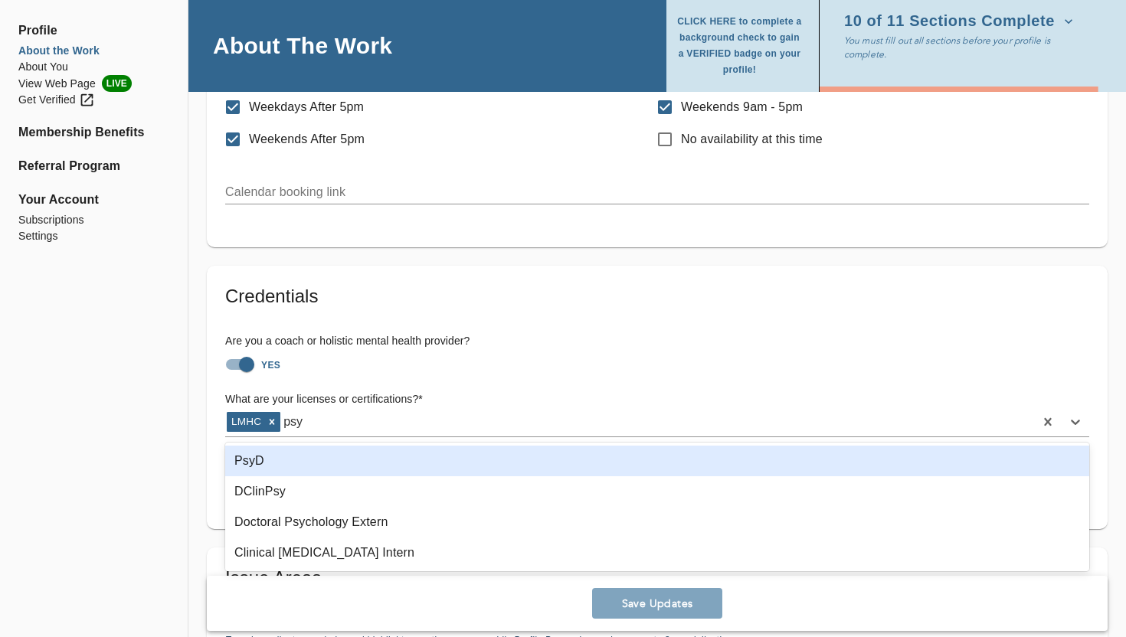
click at [306, 454] on div "PsyD" at bounding box center [657, 461] width 864 height 31
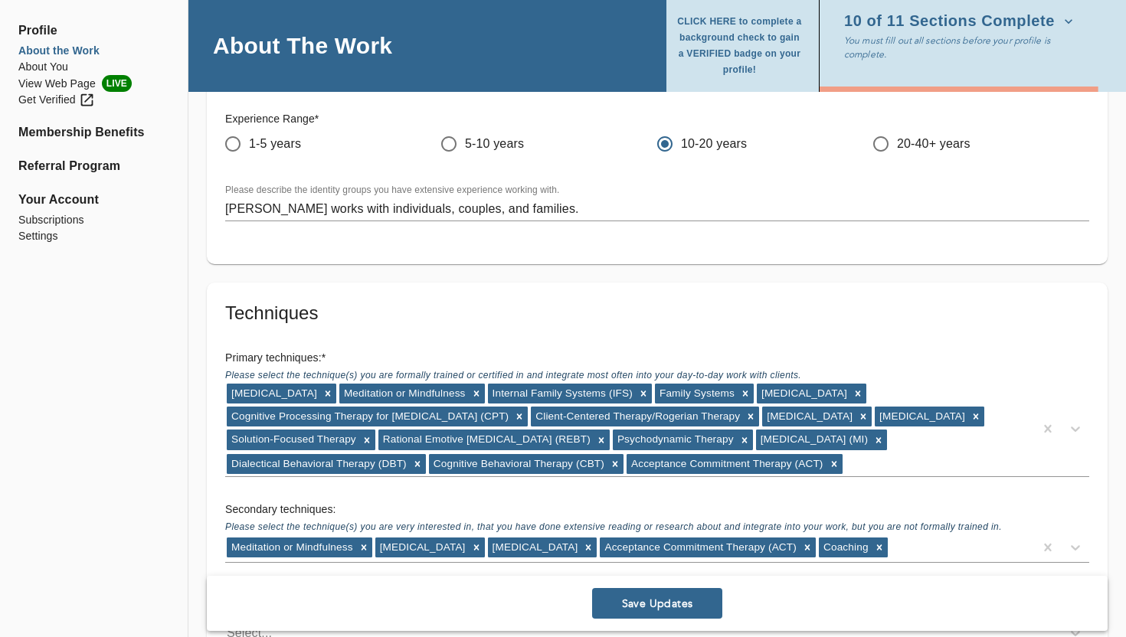
scroll to position [1851, 0]
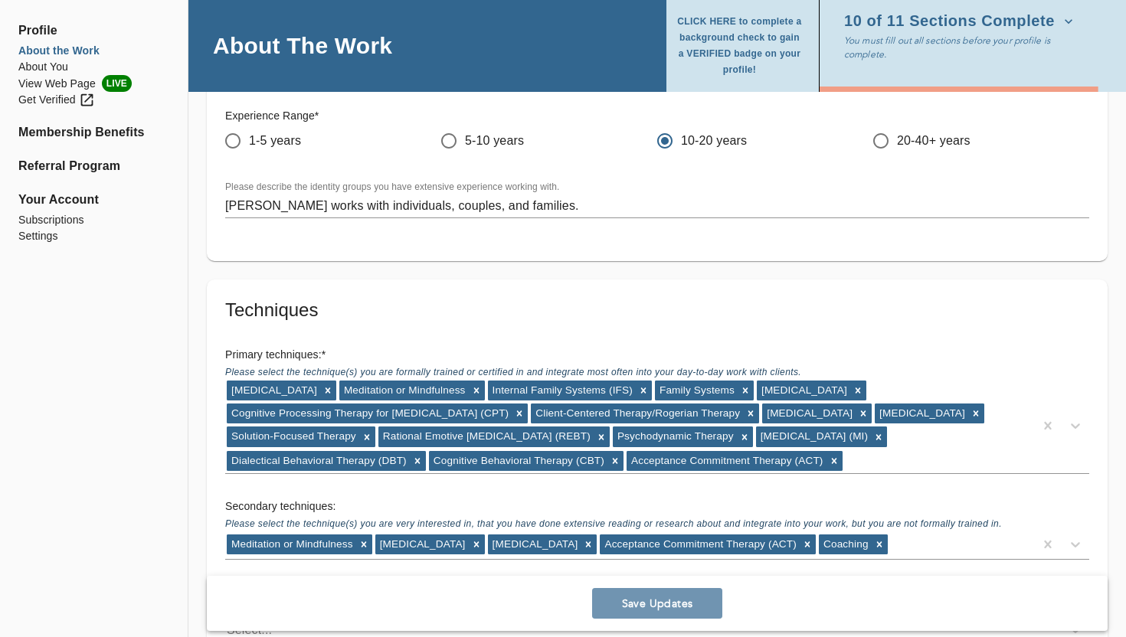
click at [636, 551] on span "Save Updates" at bounding box center [657, 604] width 118 height 15
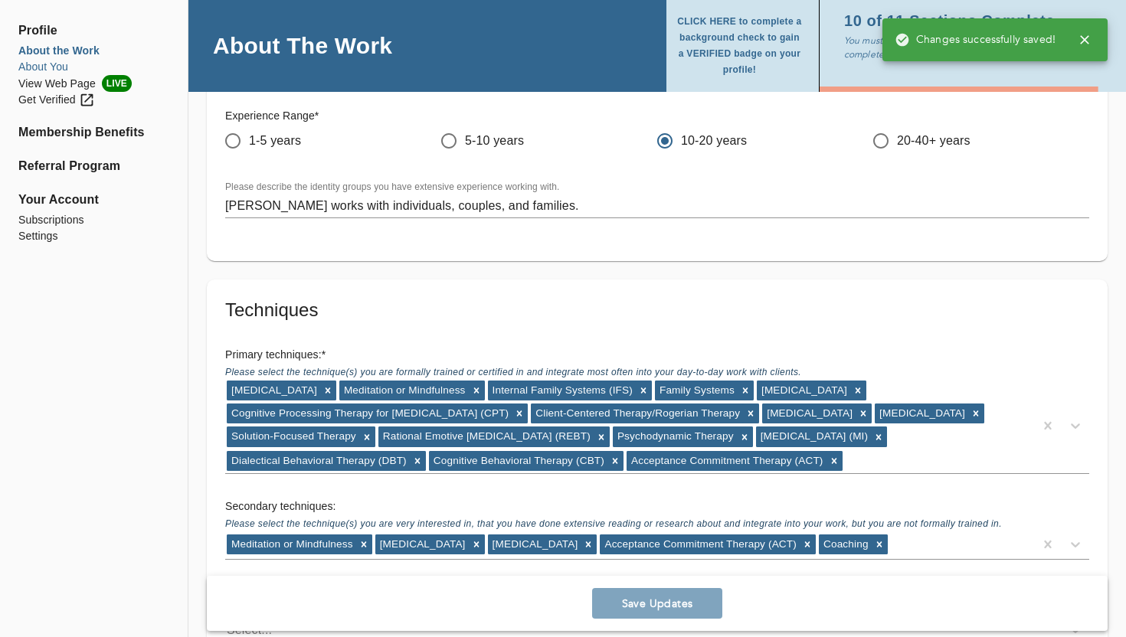
click at [57, 69] on li "About You" at bounding box center [93, 67] width 151 height 16
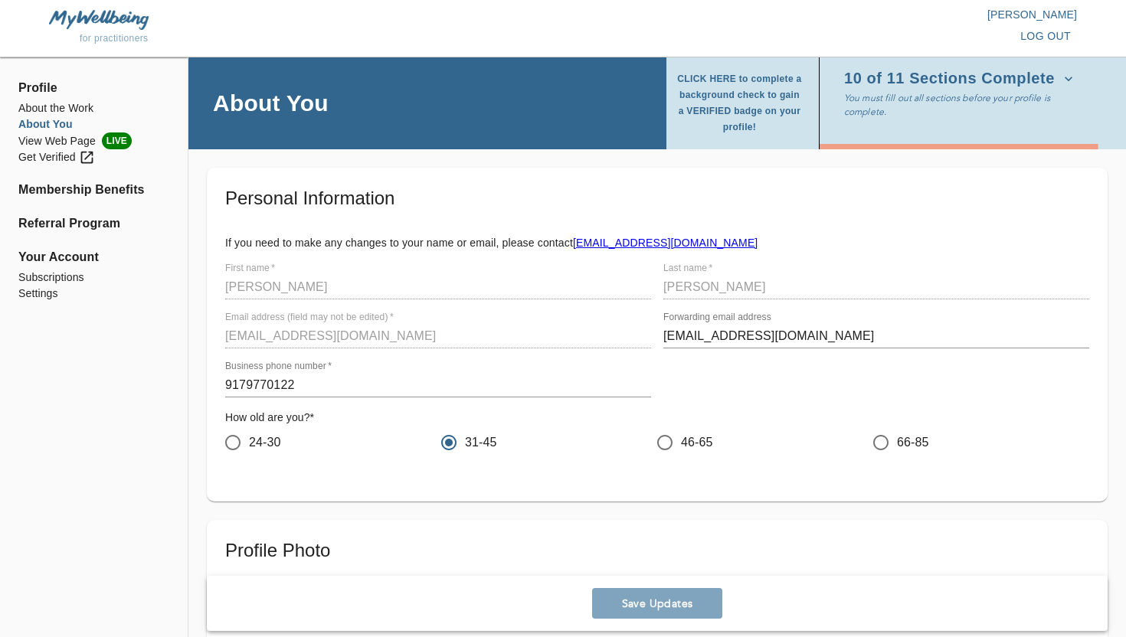
click at [61, 81] on span "Profile" at bounding box center [93, 88] width 151 height 18
click at [67, 142] on li "View Web Page LIVE" at bounding box center [93, 141] width 151 height 17
click at [57, 111] on li "About the Work" at bounding box center [93, 108] width 151 height 16
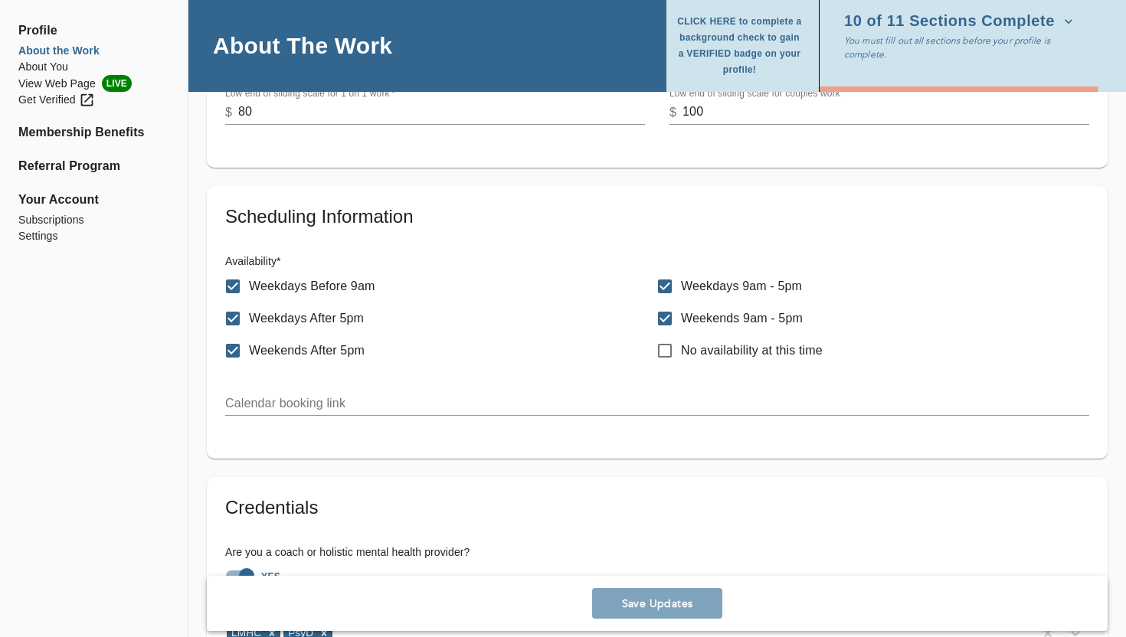
scroll to position [682, 0]
click at [234, 286] on input "Weekdays Before 9am" at bounding box center [233, 286] width 32 height 32
checkbox input "true"
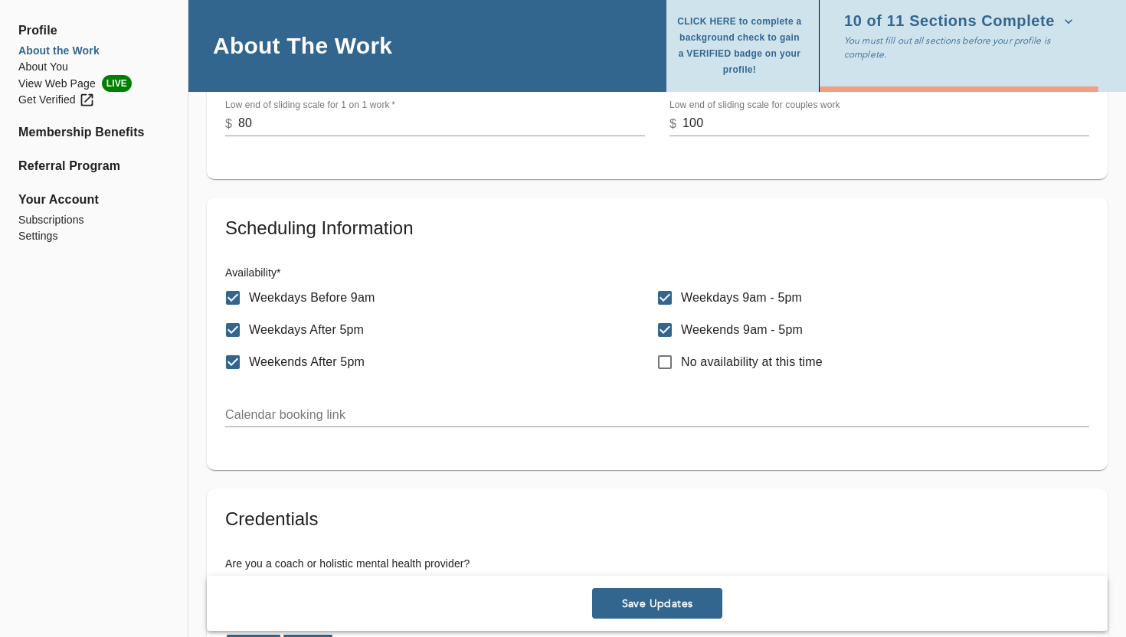
scroll to position [671, 0]
click at [350, 399] on div "Calendar booking link" at bounding box center [657, 408] width 864 height 37
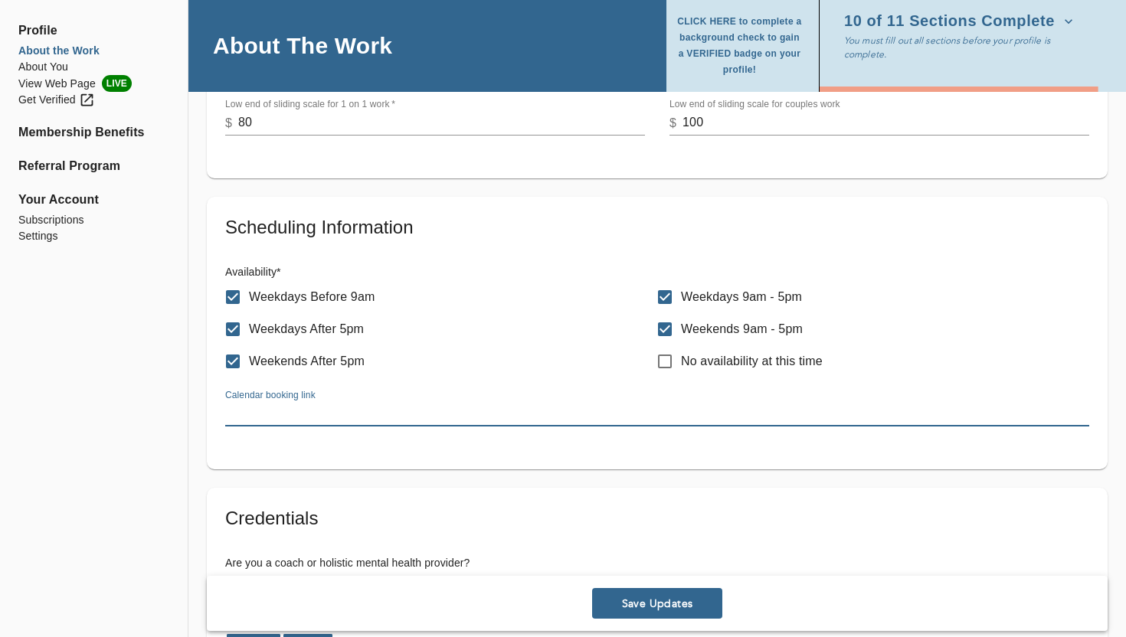
click at [349, 410] on input "text" at bounding box center [657, 414] width 864 height 25
click at [70, 89] on li "View Web Page LIVE" at bounding box center [93, 83] width 151 height 17
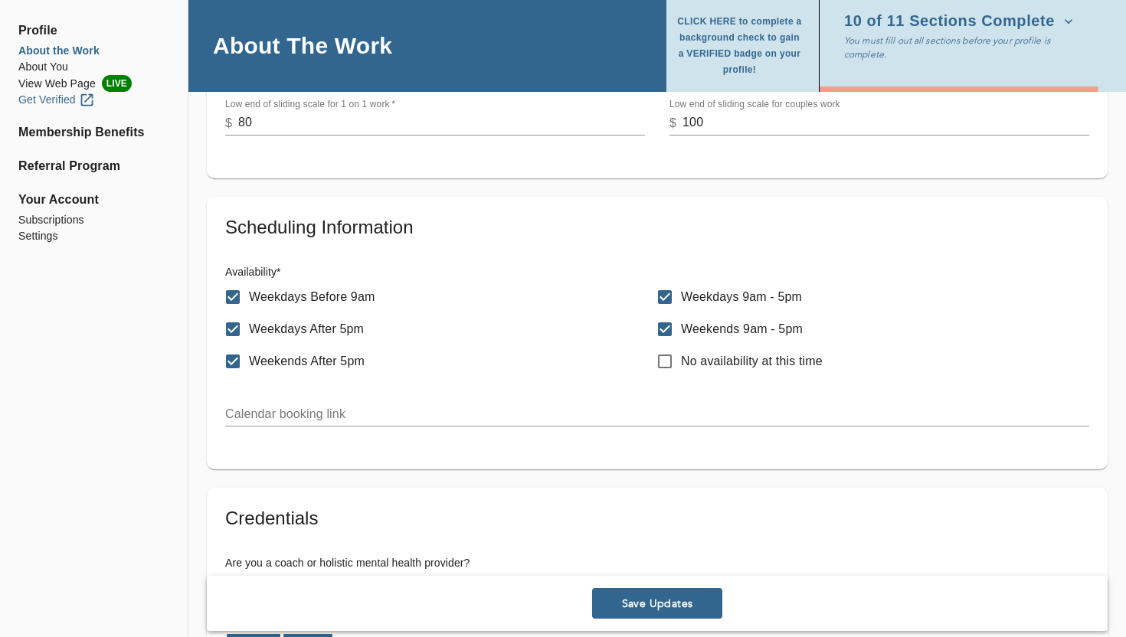
click at [51, 101] on div "Get Verified" at bounding box center [56, 100] width 77 height 16
click at [60, 82] on li "View Web Page LIVE" at bounding box center [93, 83] width 151 height 17
click at [46, 51] on li "About the Work" at bounding box center [93, 51] width 151 height 16
click at [54, 34] on span "Profile" at bounding box center [93, 30] width 151 height 18
click at [56, 57] on li "About the Work" at bounding box center [93, 51] width 151 height 16
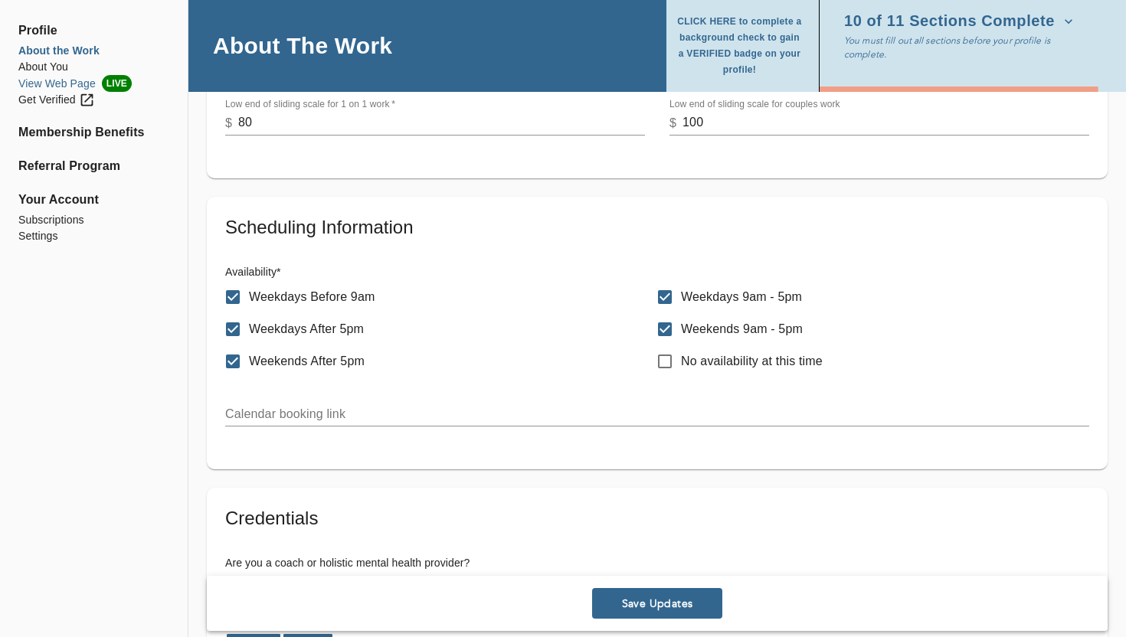
click at [64, 78] on li "View Web Page LIVE" at bounding box center [93, 83] width 151 height 17
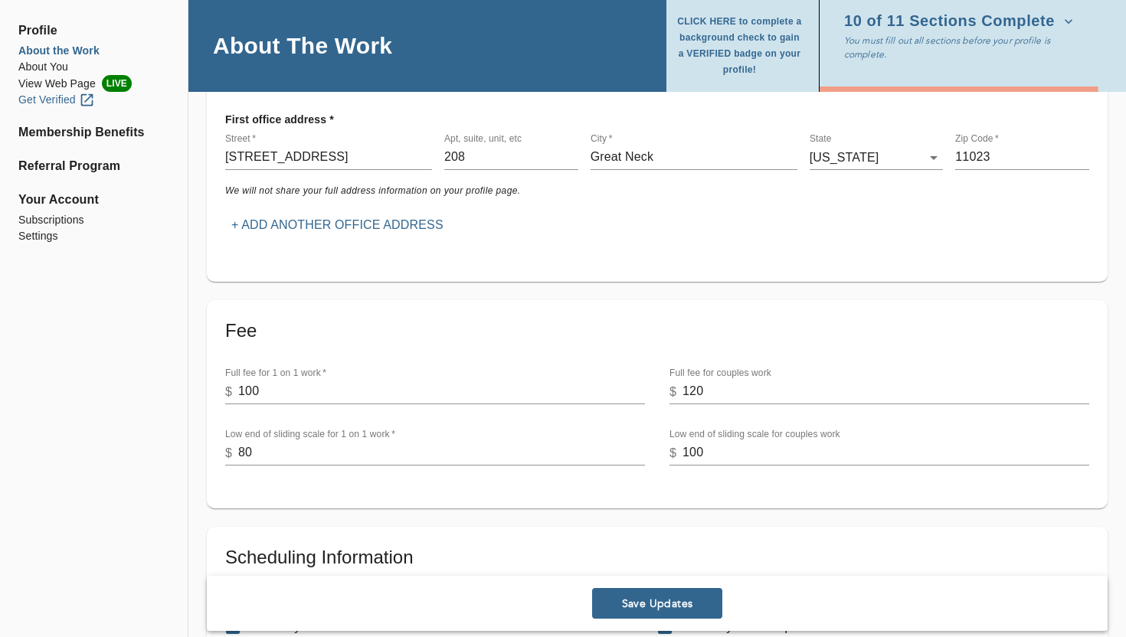
scroll to position [339, 0]
click at [54, 62] on li "About You" at bounding box center [93, 67] width 151 height 16
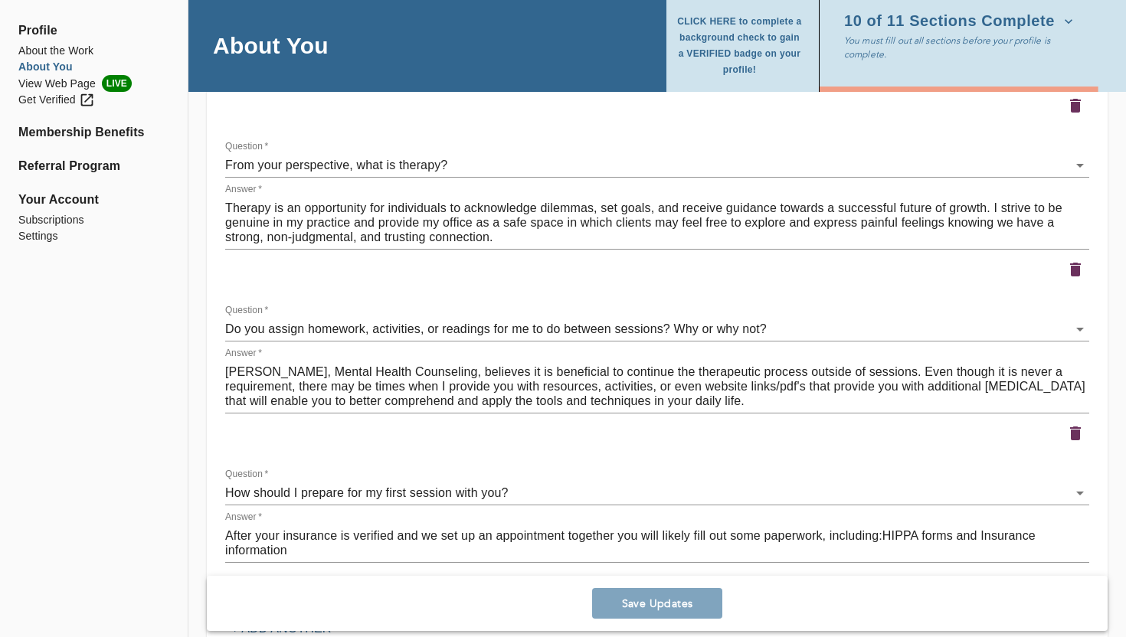
scroll to position [2518, 0]
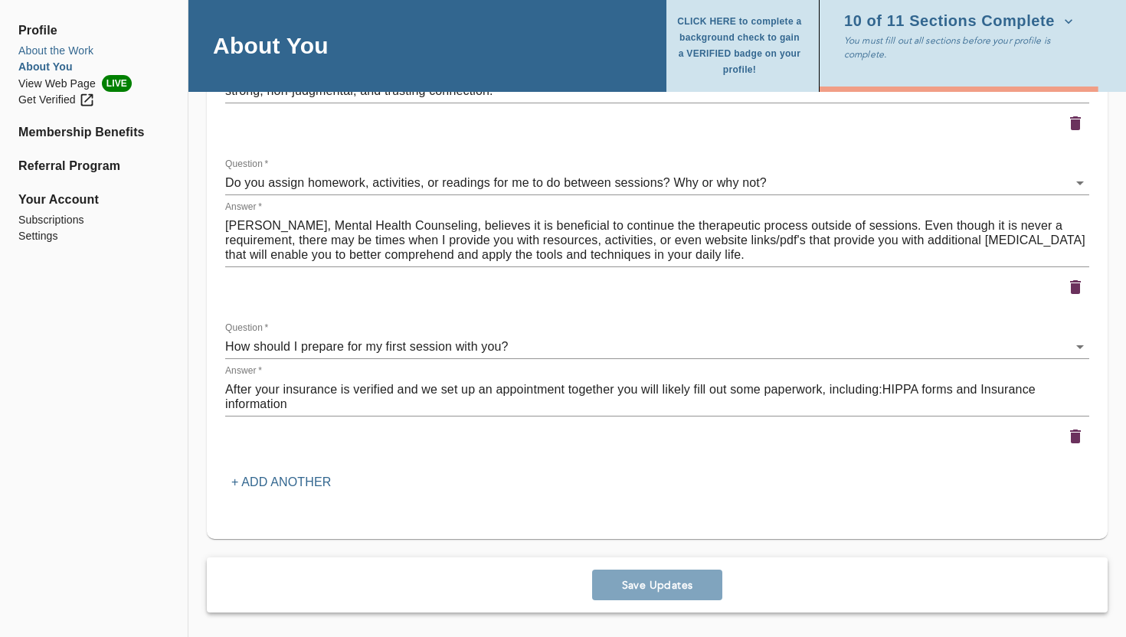
click at [50, 52] on li "About the Work" at bounding box center [93, 51] width 151 height 16
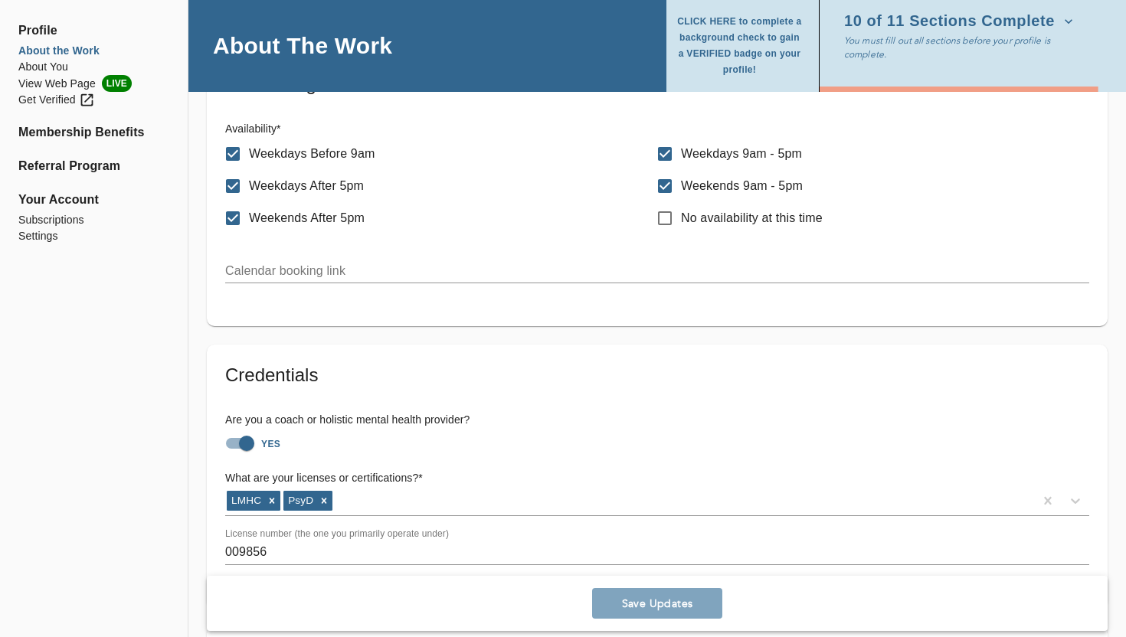
scroll to position [827, 0]
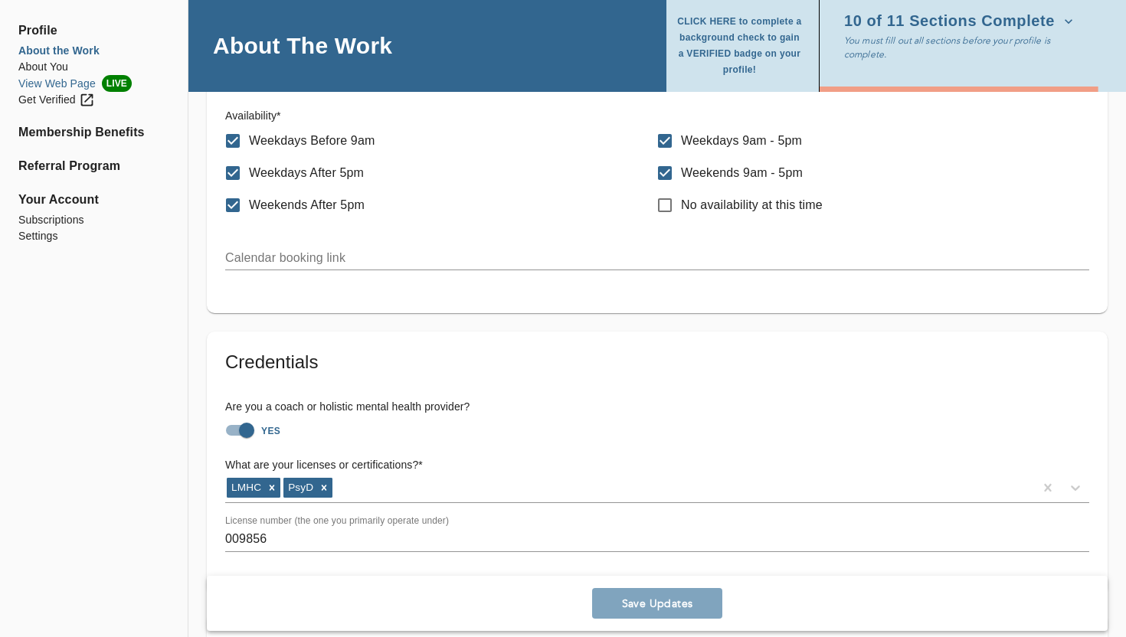
click at [54, 86] on li "View Web Page LIVE" at bounding box center [93, 83] width 151 height 17
click at [50, 237] on li "Settings" at bounding box center [93, 236] width 151 height 16
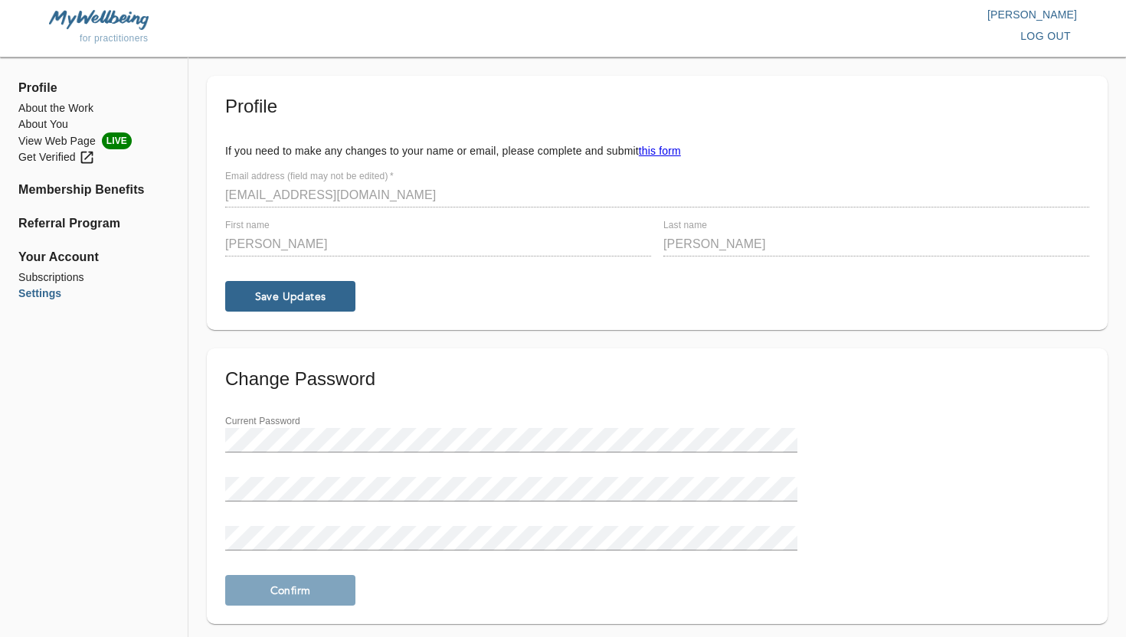
scroll to position [30, 0]
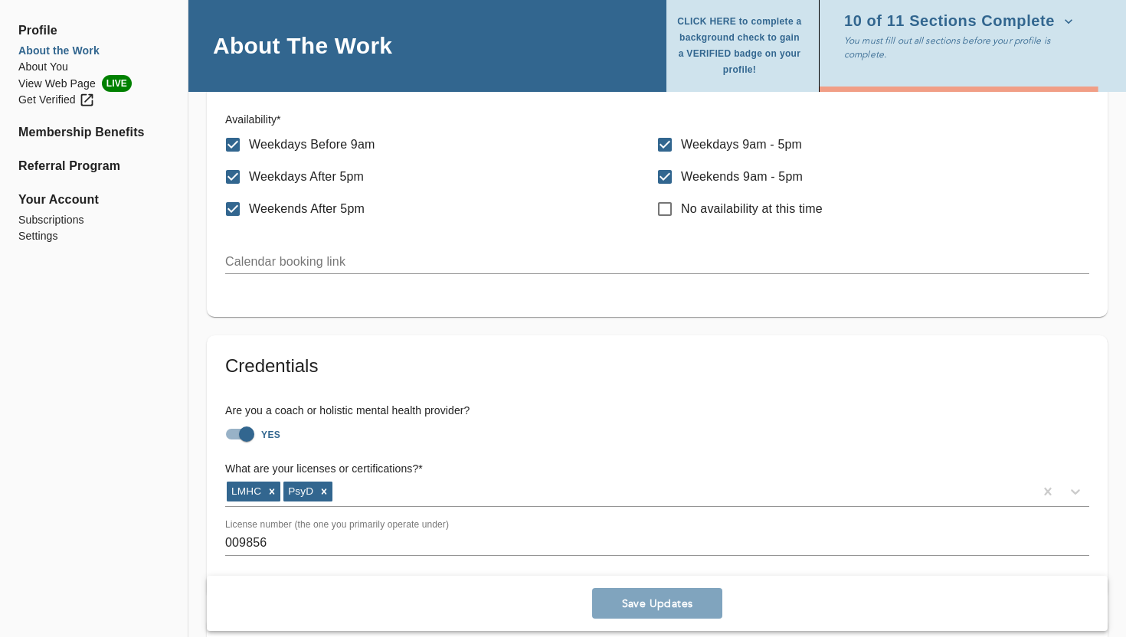
scroll to position [827, 0]
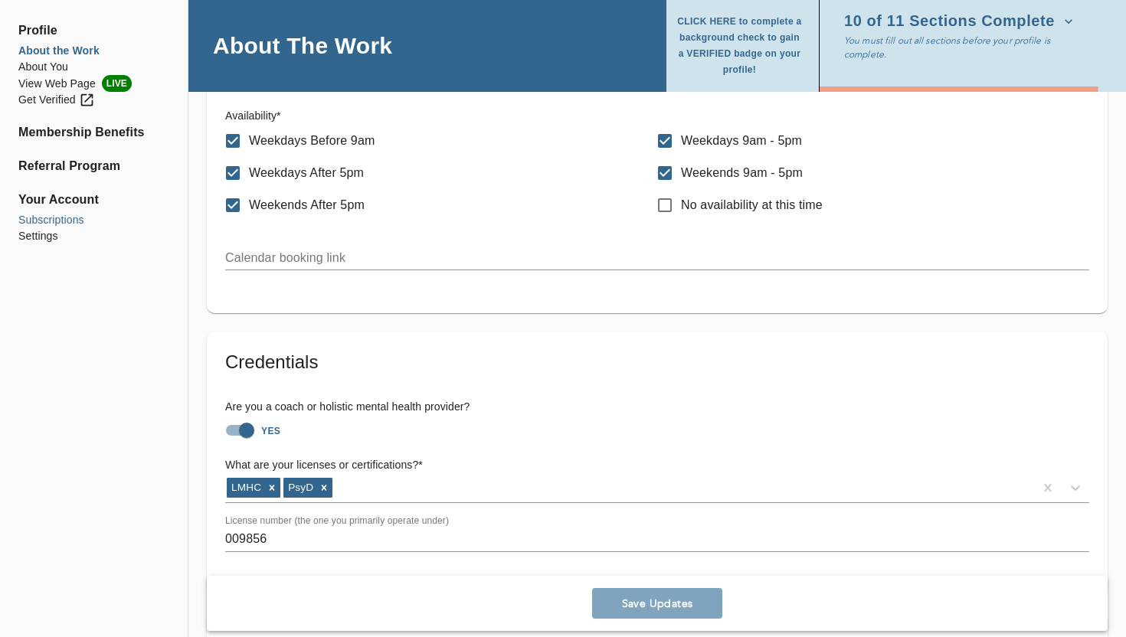
click at [56, 221] on li "Subscriptions" at bounding box center [93, 220] width 151 height 16
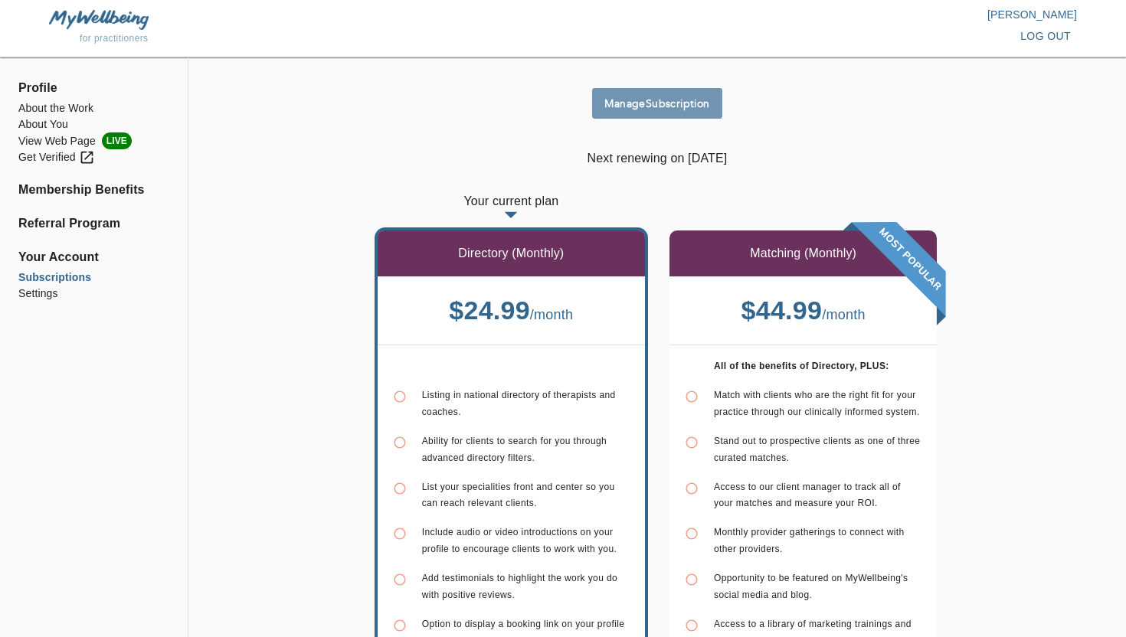
click at [658, 113] on button "Manage Subscription" at bounding box center [657, 103] width 130 height 31
